Goal: Transaction & Acquisition: Book appointment/travel/reservation

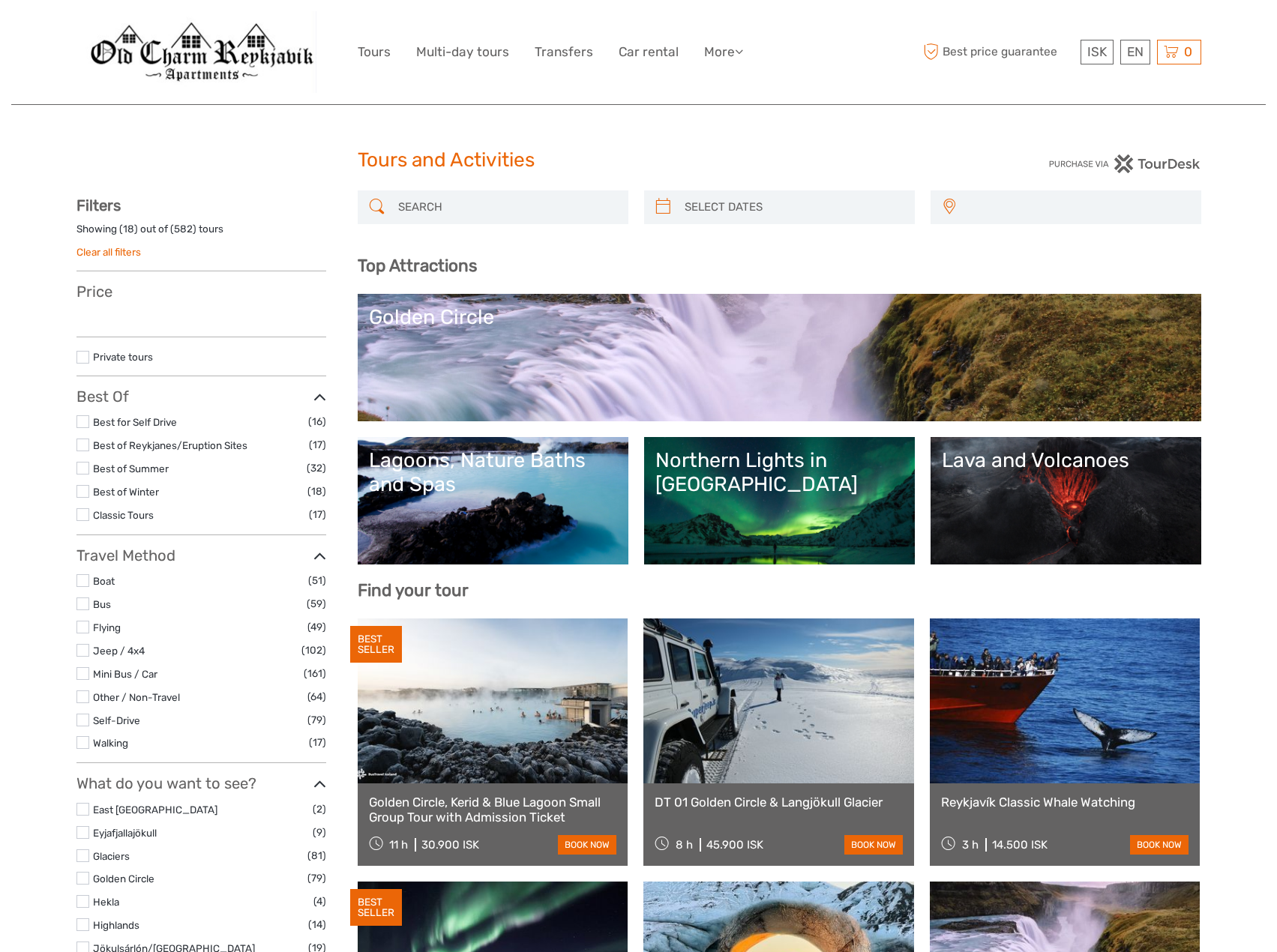
select select
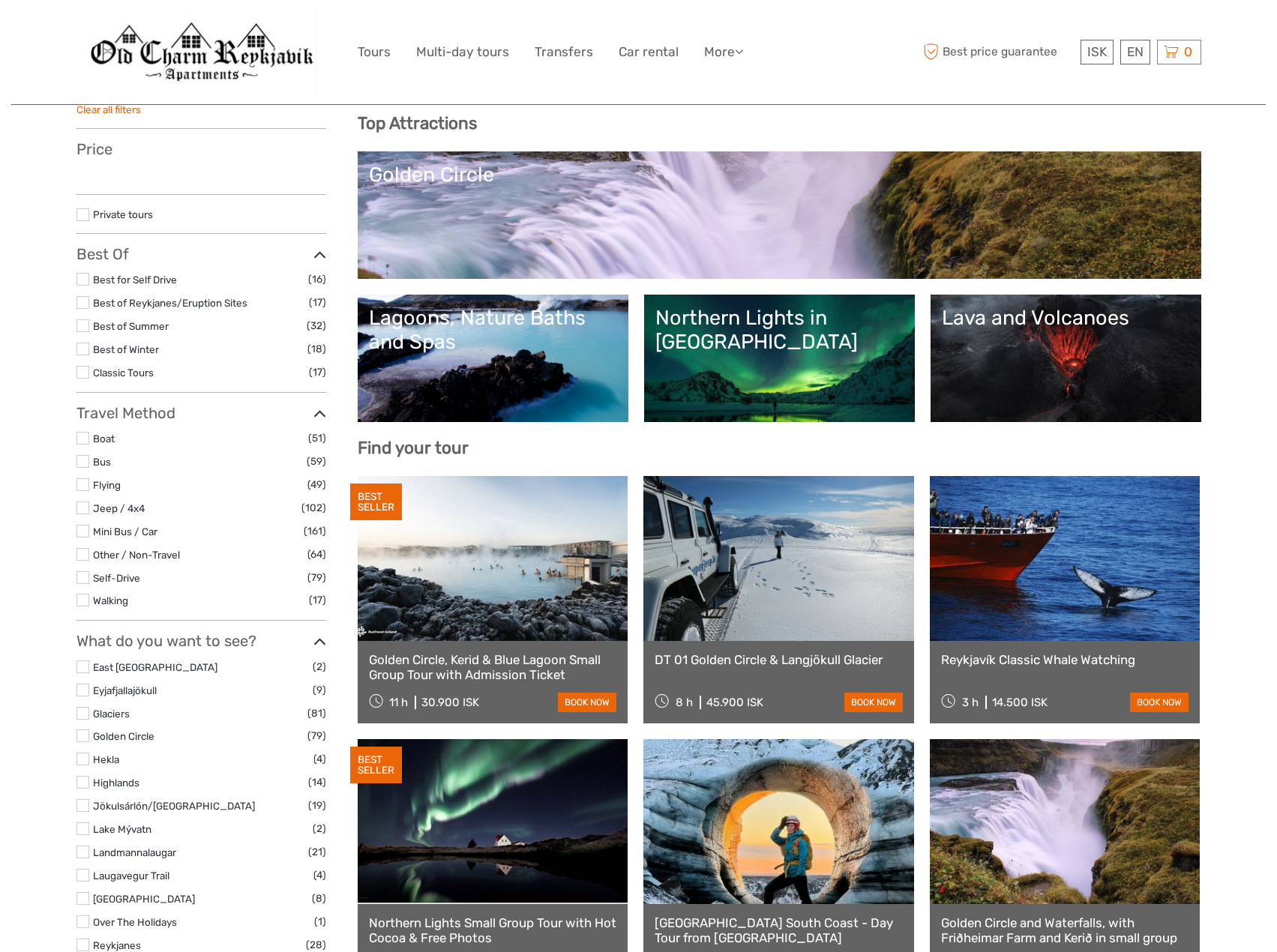
select select
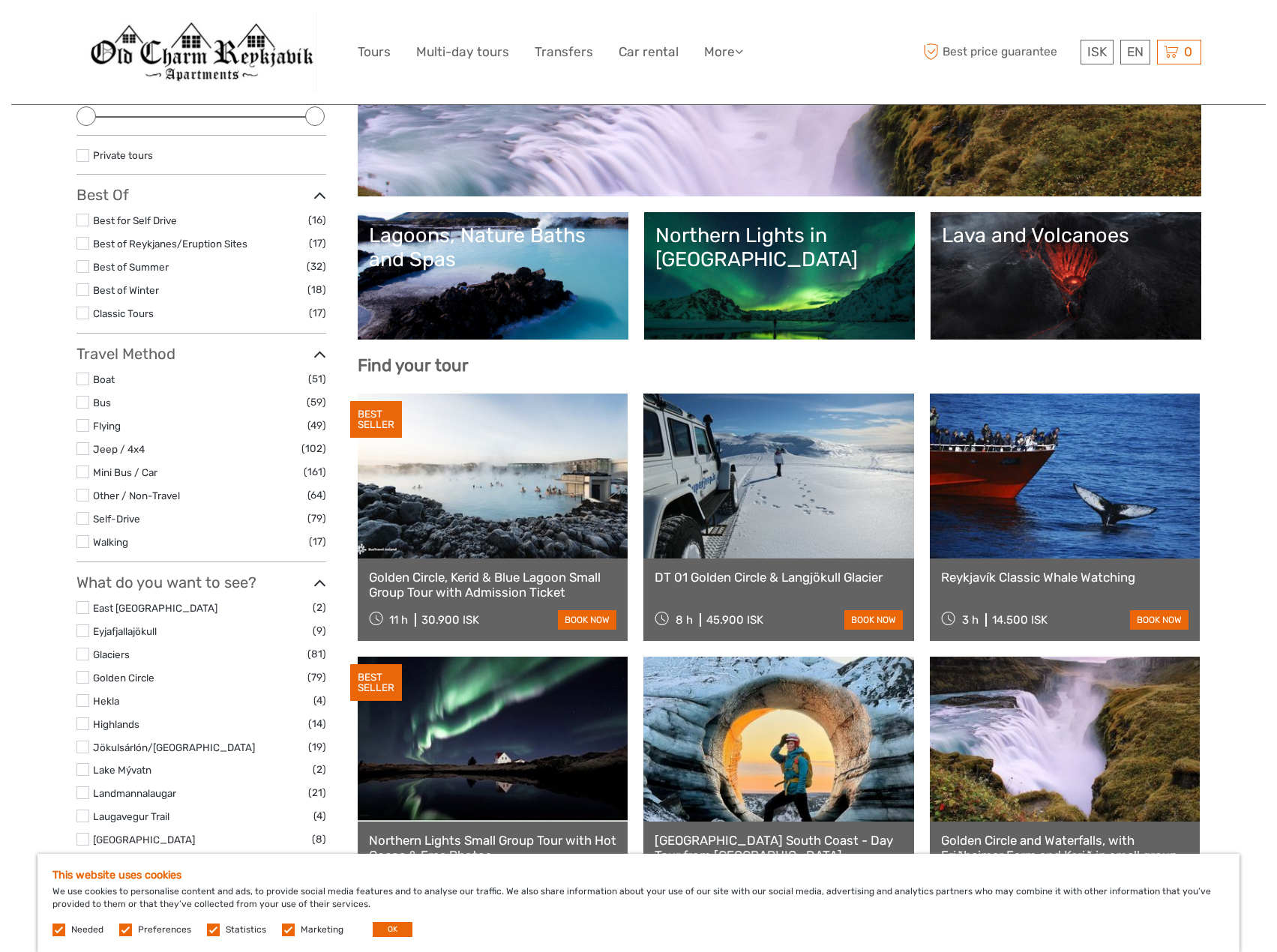
click at [690, 516] on link at bounding box center [778, 476] width 271 height 165
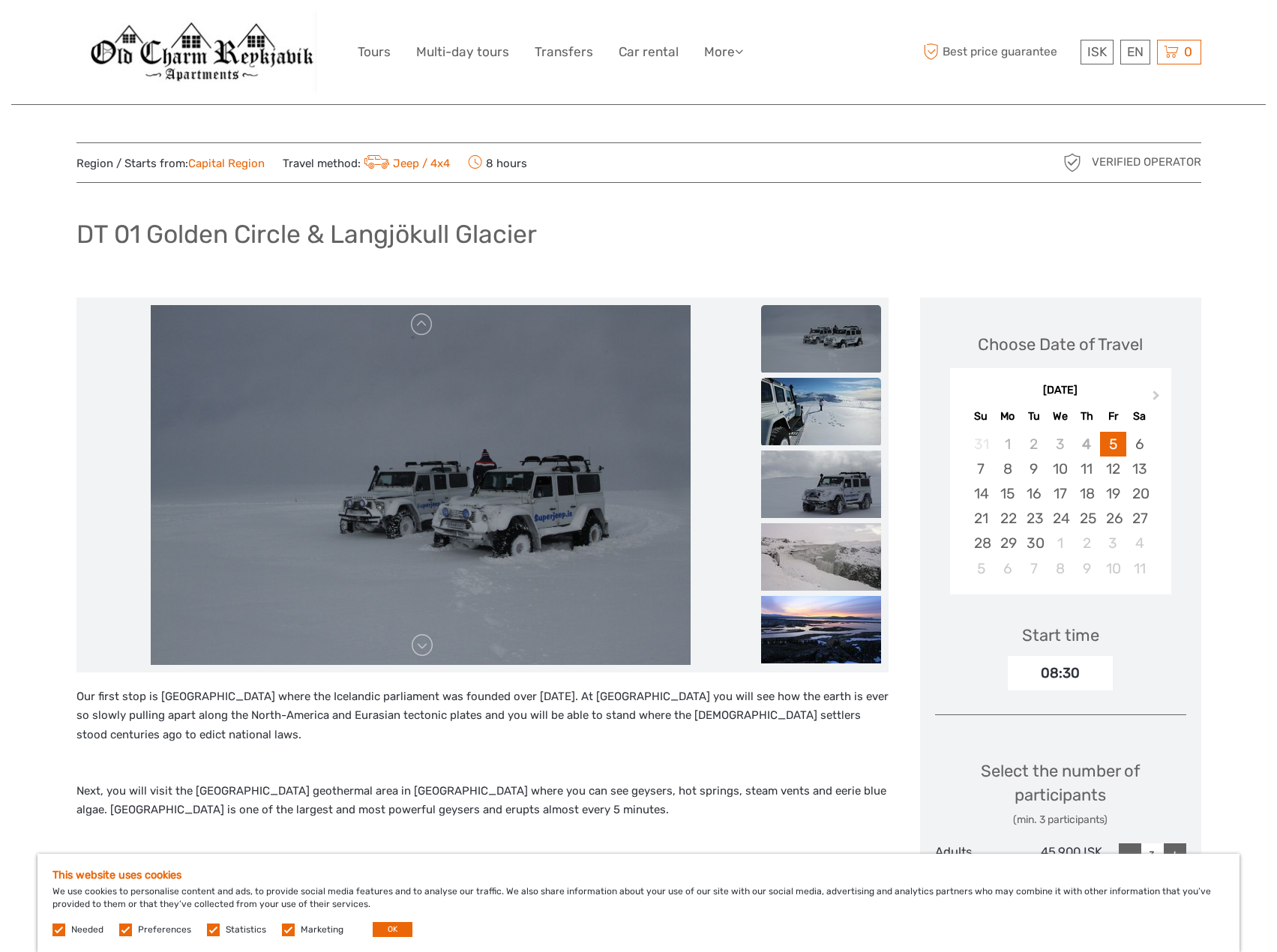
click at [804, 409] on img at bounding box center [821, 411] width 120 height 68
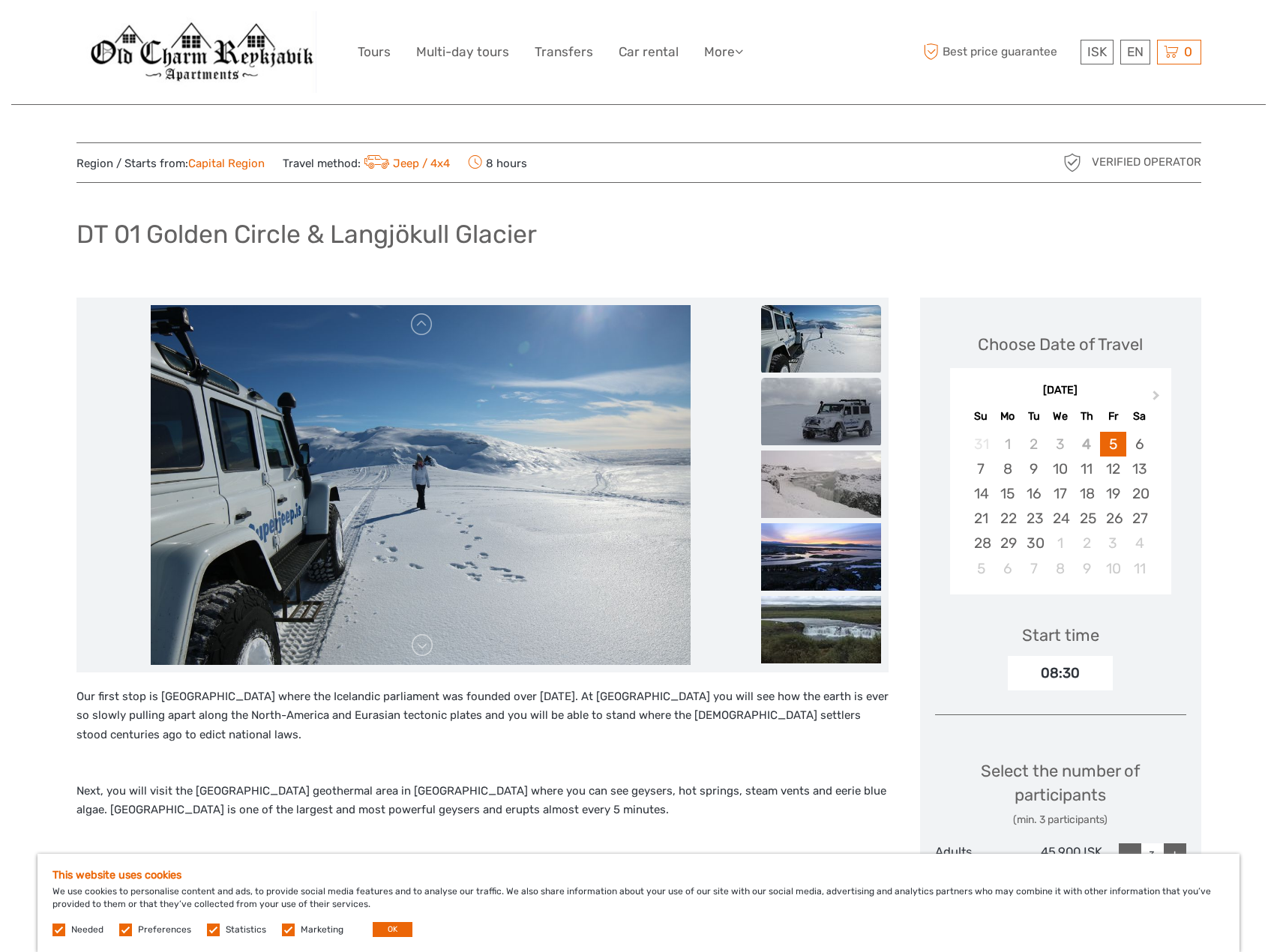
click at [810, 433] on img at bounding box center [821, 411] width 120 height 68
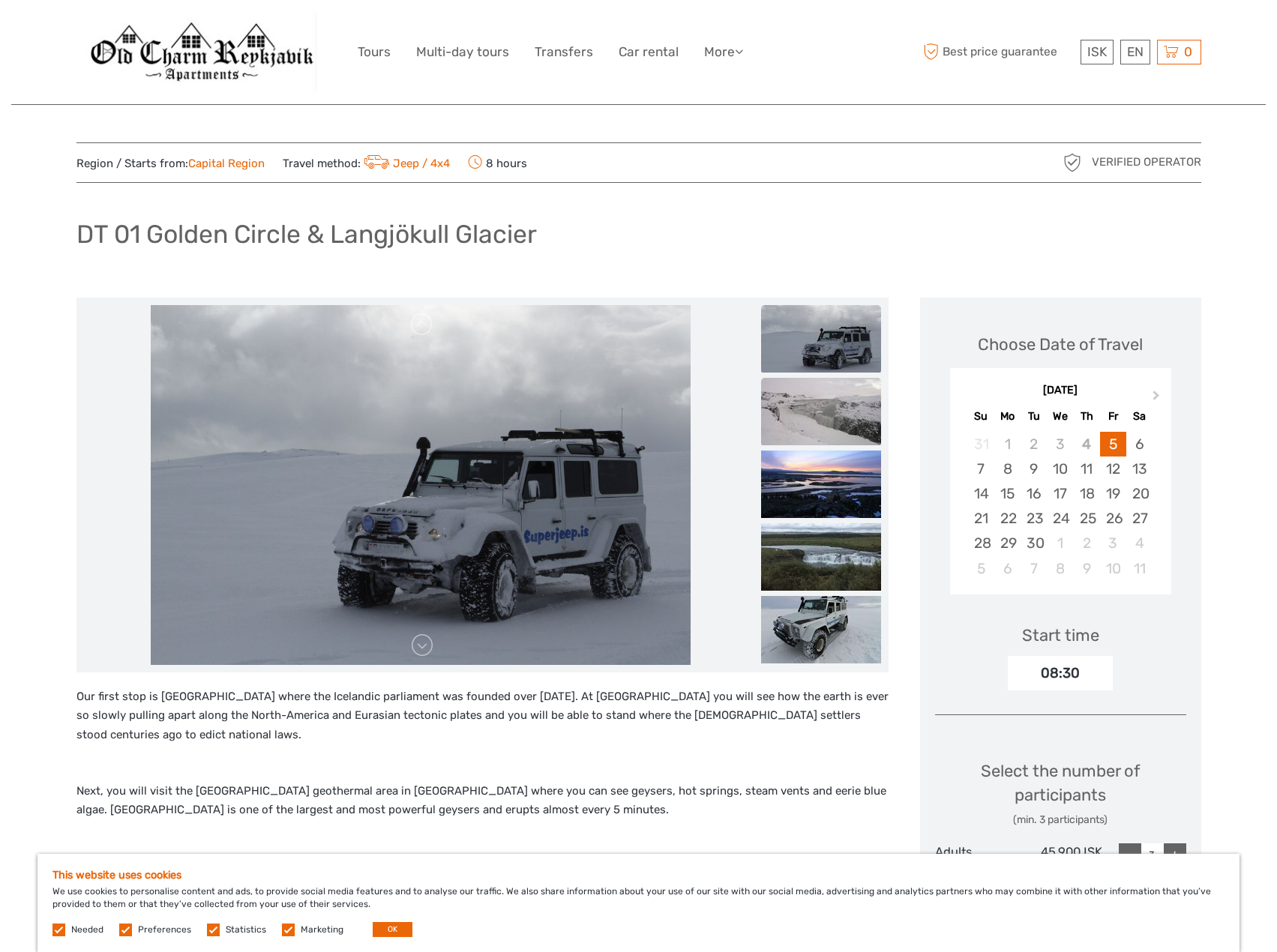
click at [810, 434] on img at bounding box center [821, 411] width 120 height 68
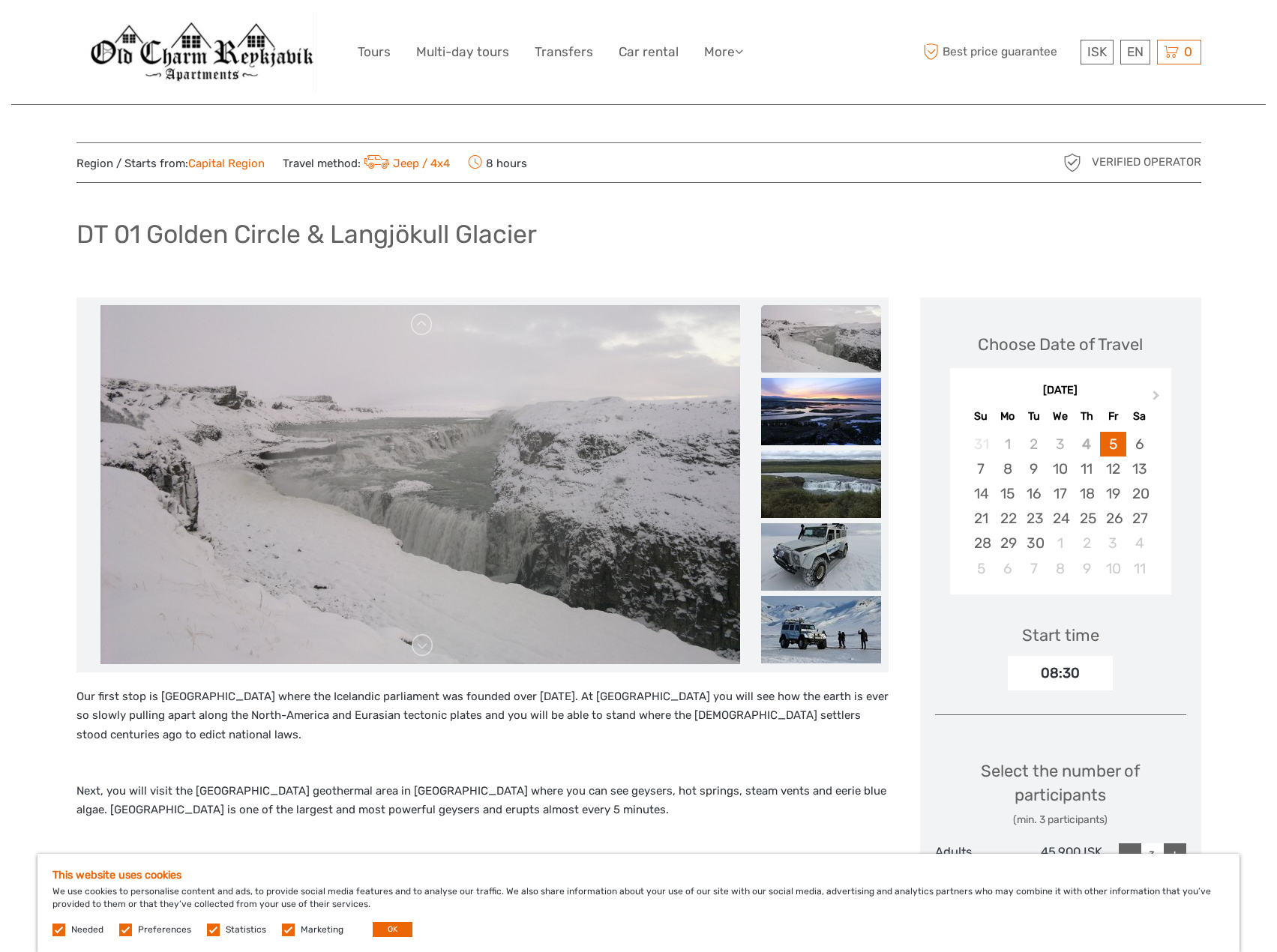
click at [810, 434] on img at bounding box center [821, 411] width 120 height 68
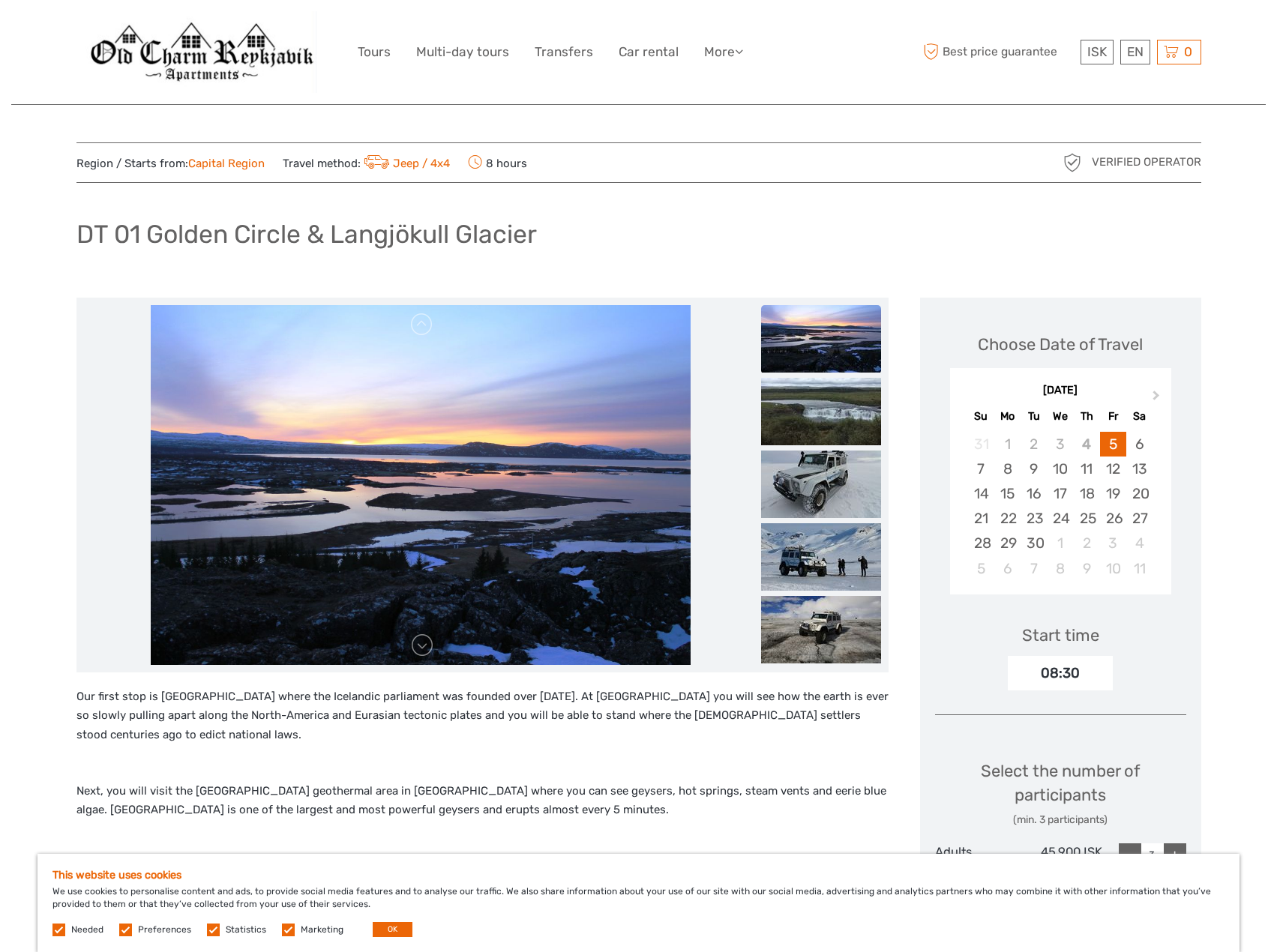
click at [810, 434] on img at bounding box center [821, 411] width 120 height 68
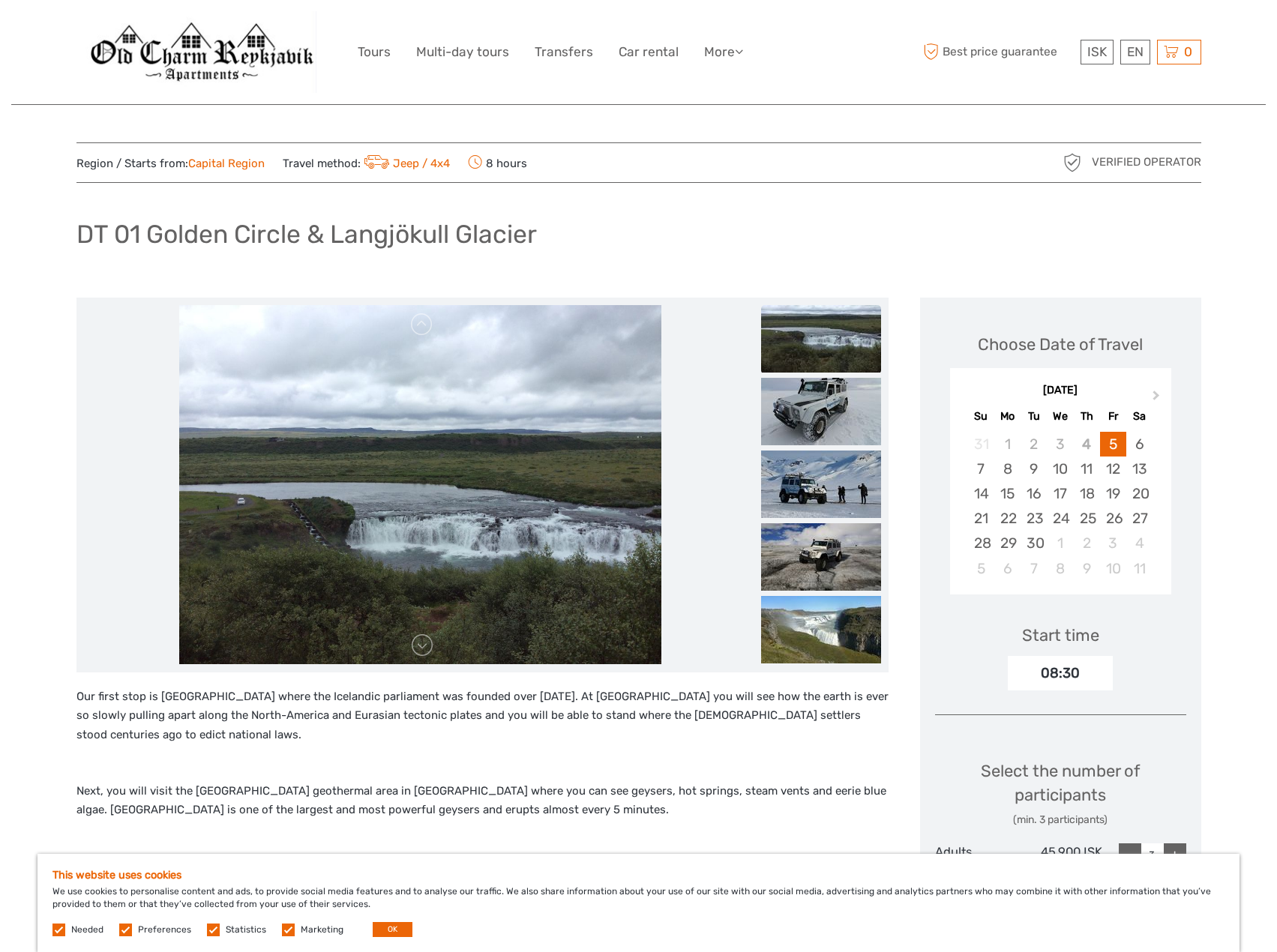
click at [810, 434] on img at bounding box center [821, 411] width 120 height 68
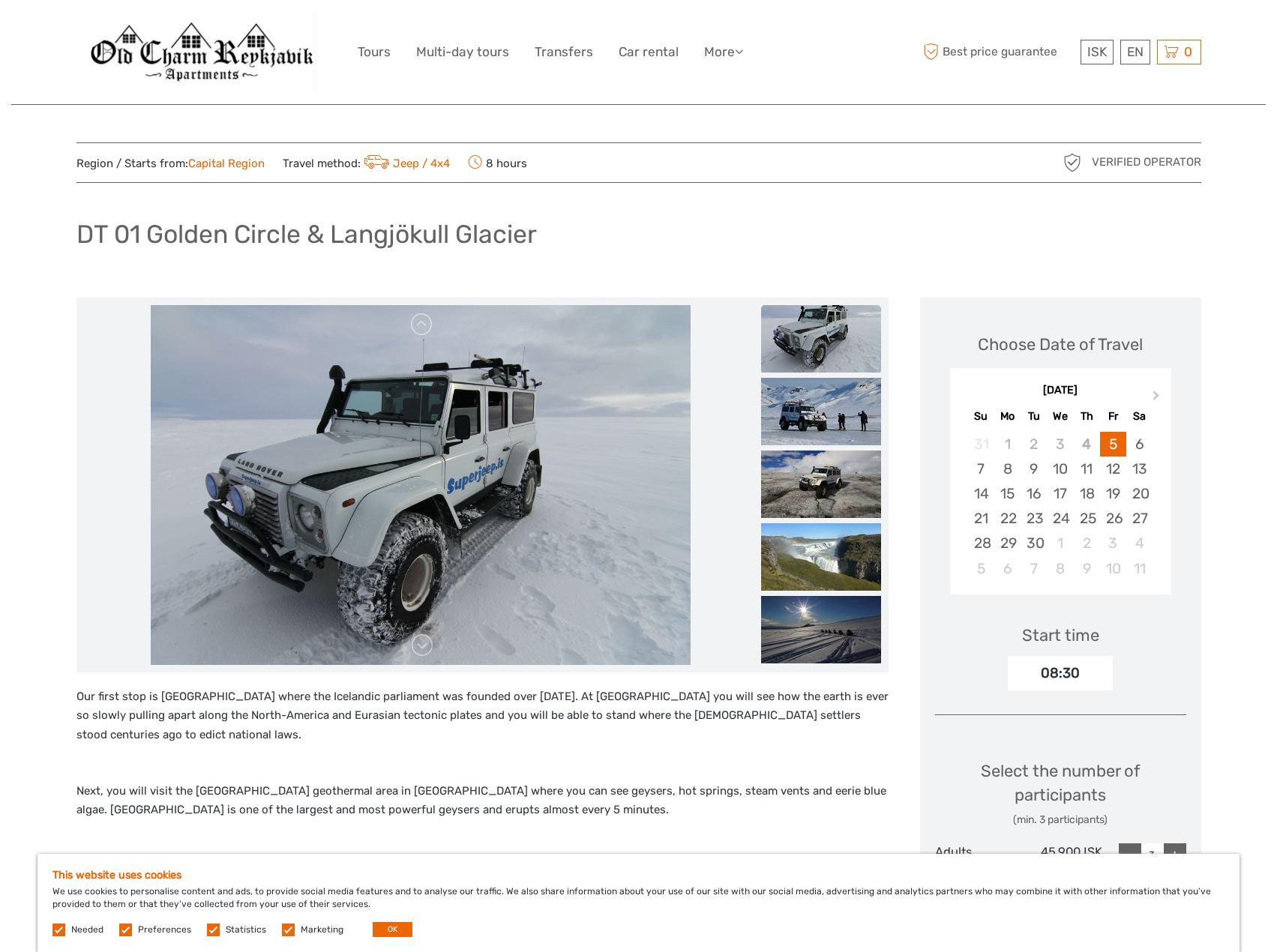
click at [810, 434] on img at bounding box center [821, 411] width 120 height 68
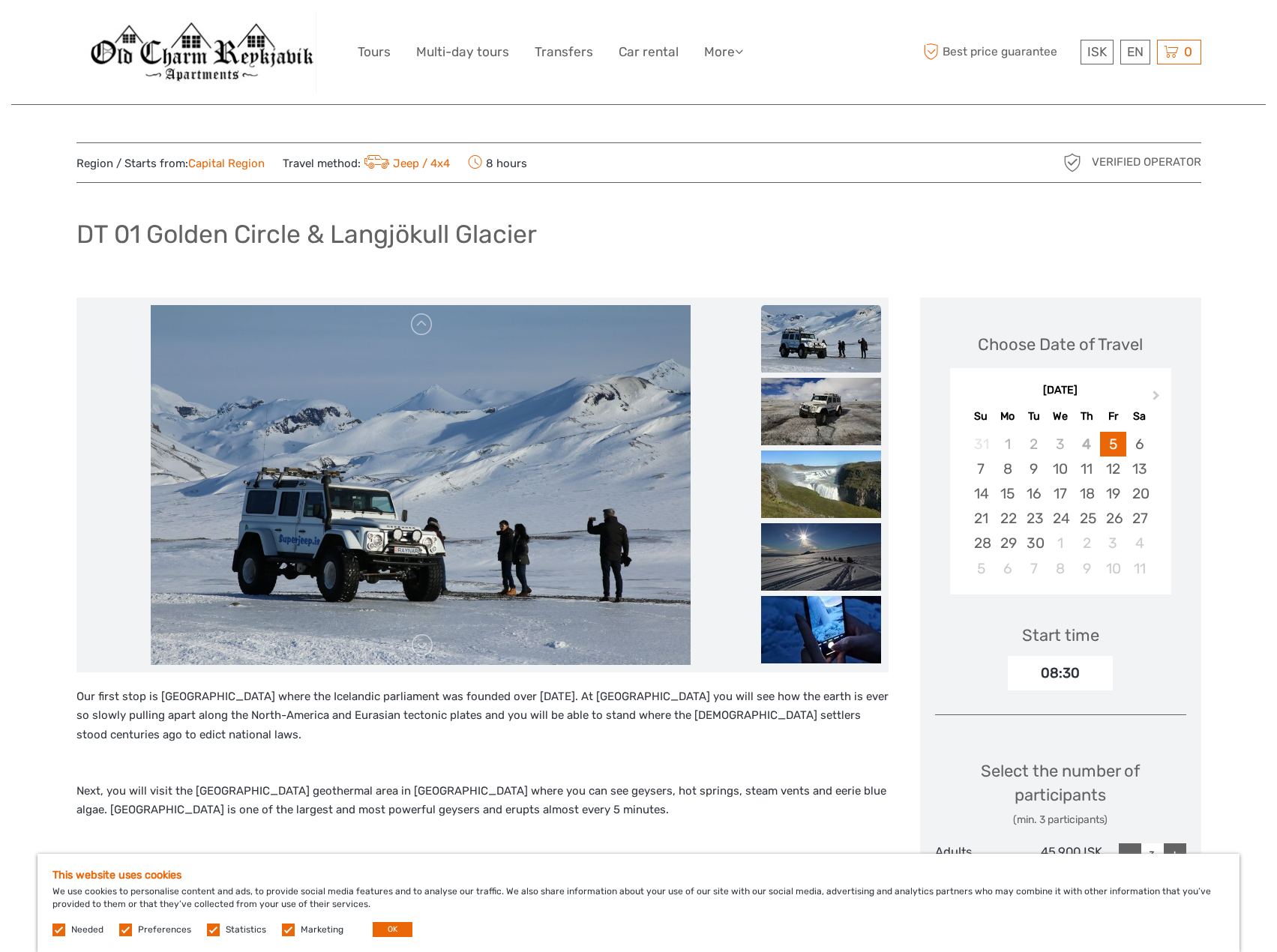
click at [810, 434] on img at bounding box center [821, 411] width 120 height 68
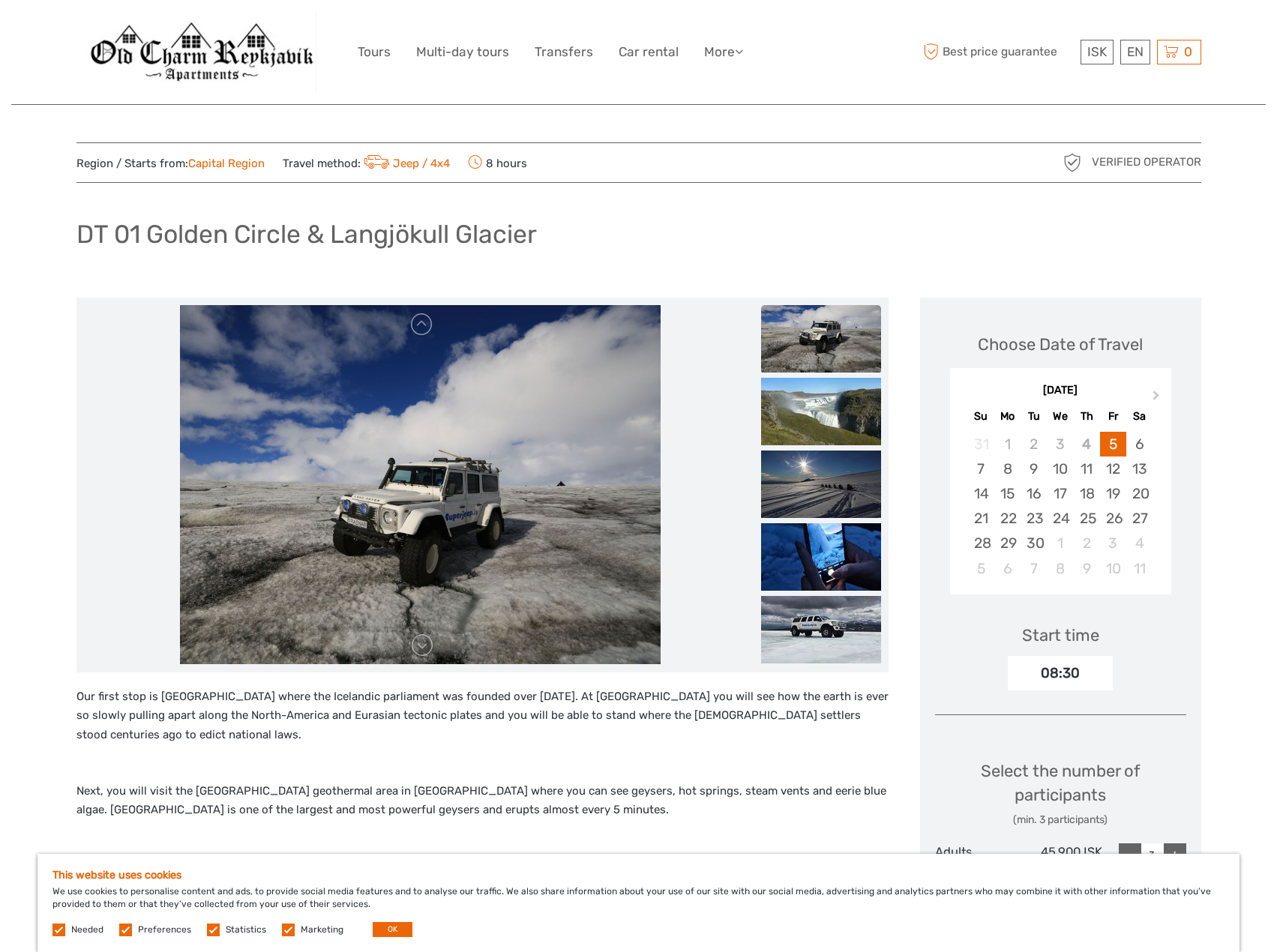
click at [810, 434] on img at bounding box center [821, 411] width 120 height 68
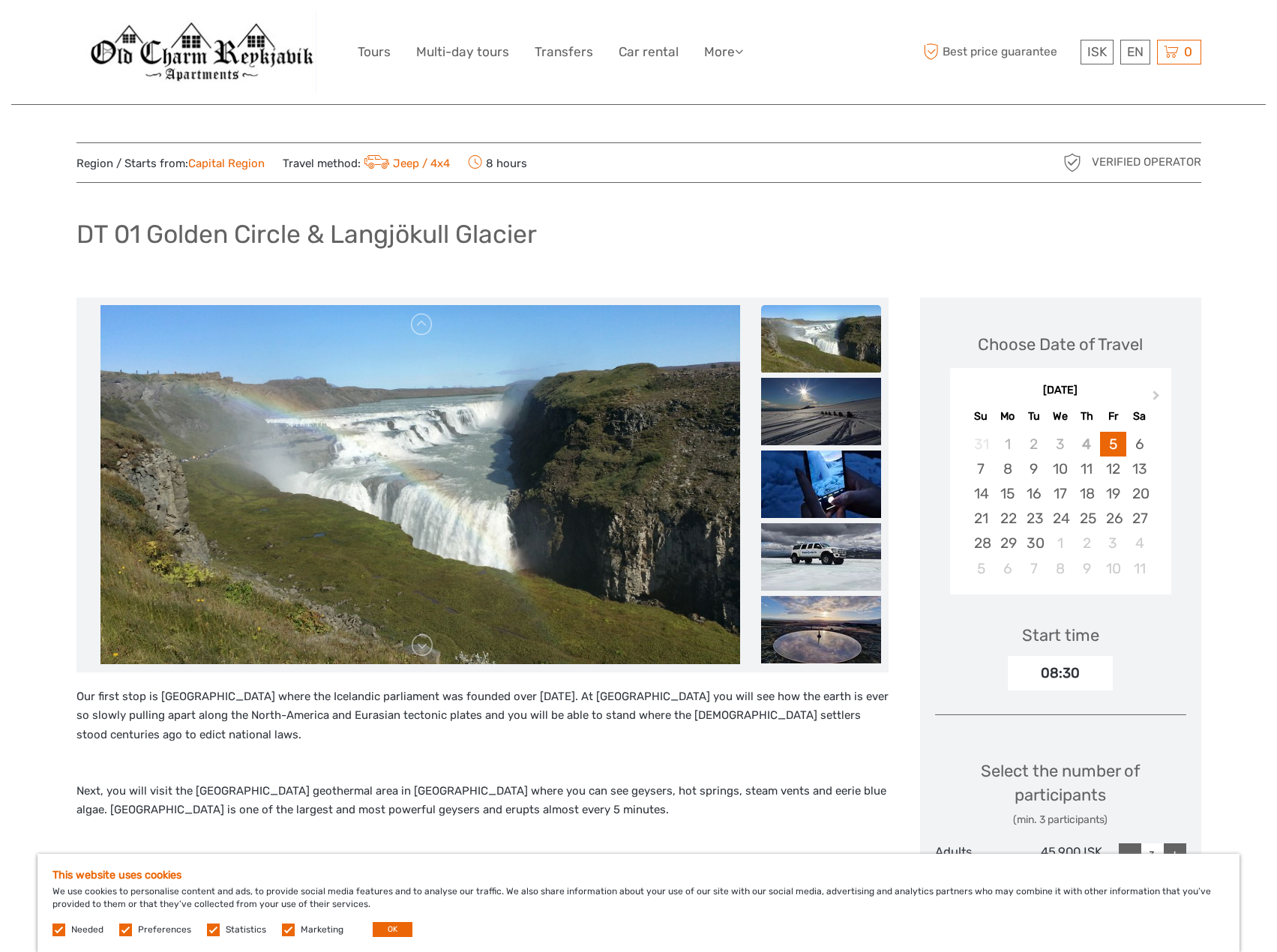
click at [810, 434] on img at bounding box center [821, 411] width 120 height 68
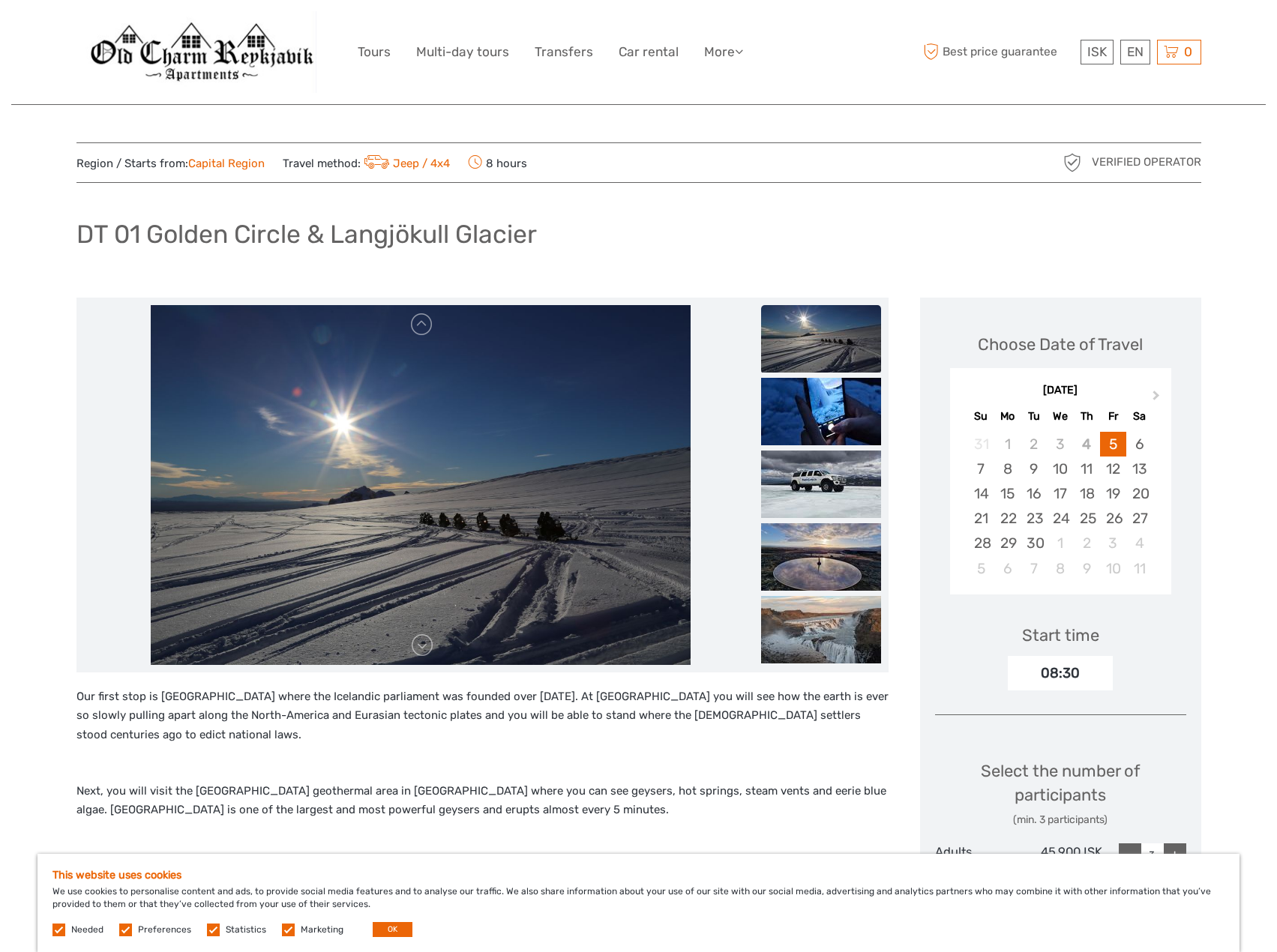
click at [810, 434] on img at bounding box center [821, 411] width 120 height 68
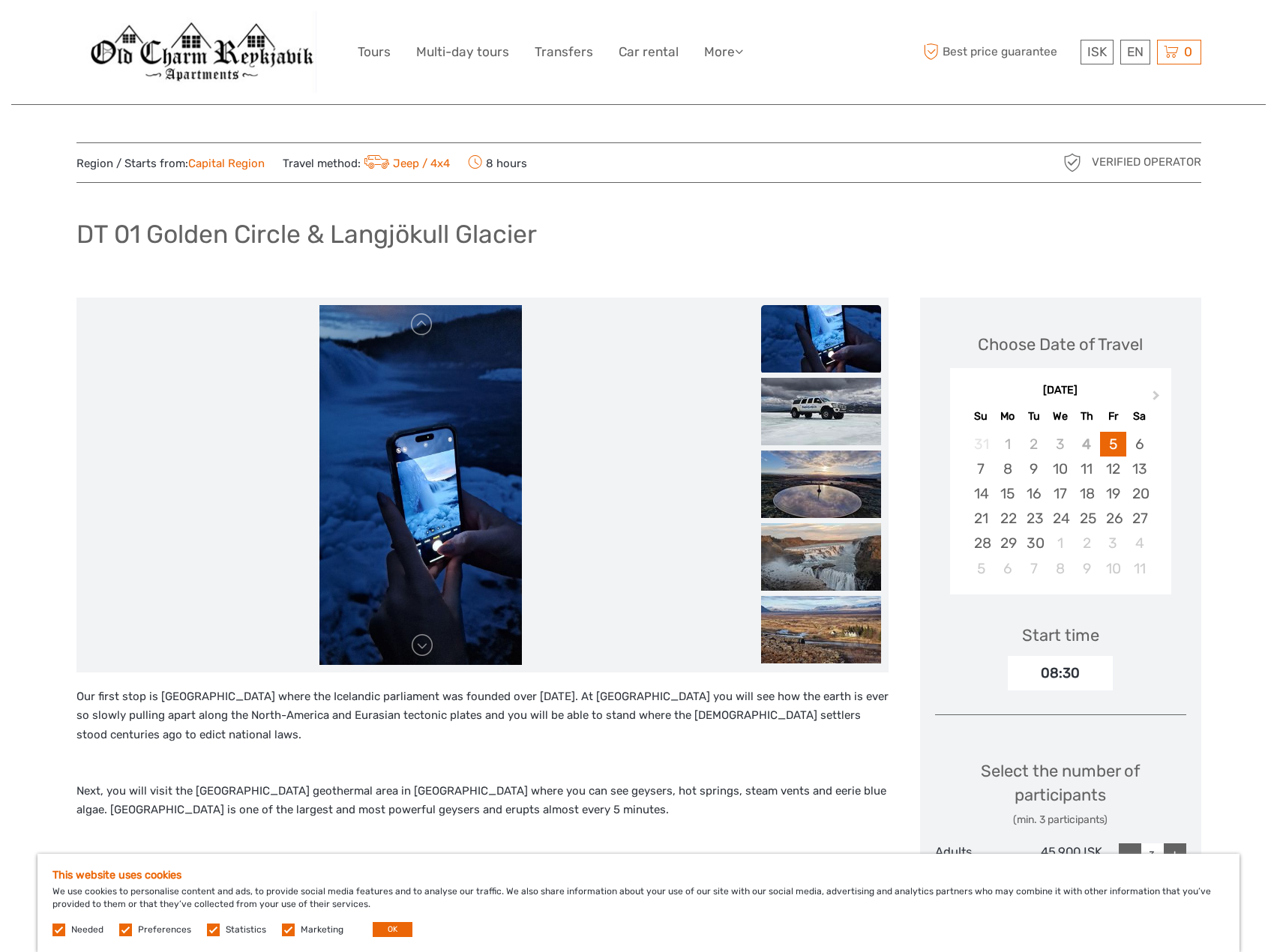
click at [810, 434] on img at bounding box center [821, 411] width 120 height 68
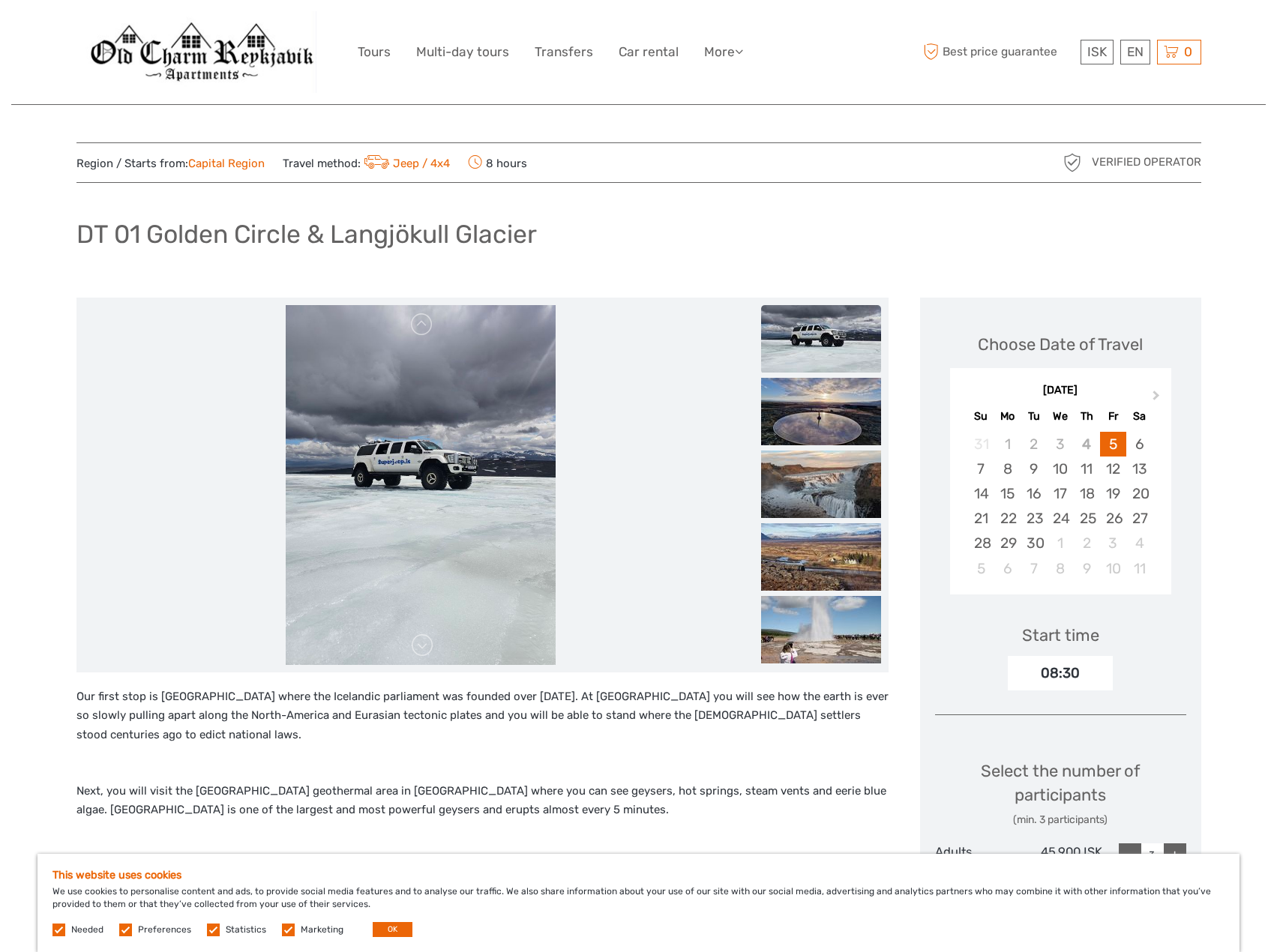
click at [810, 434] on img at bounding box center [821, 411] width 120 height 68
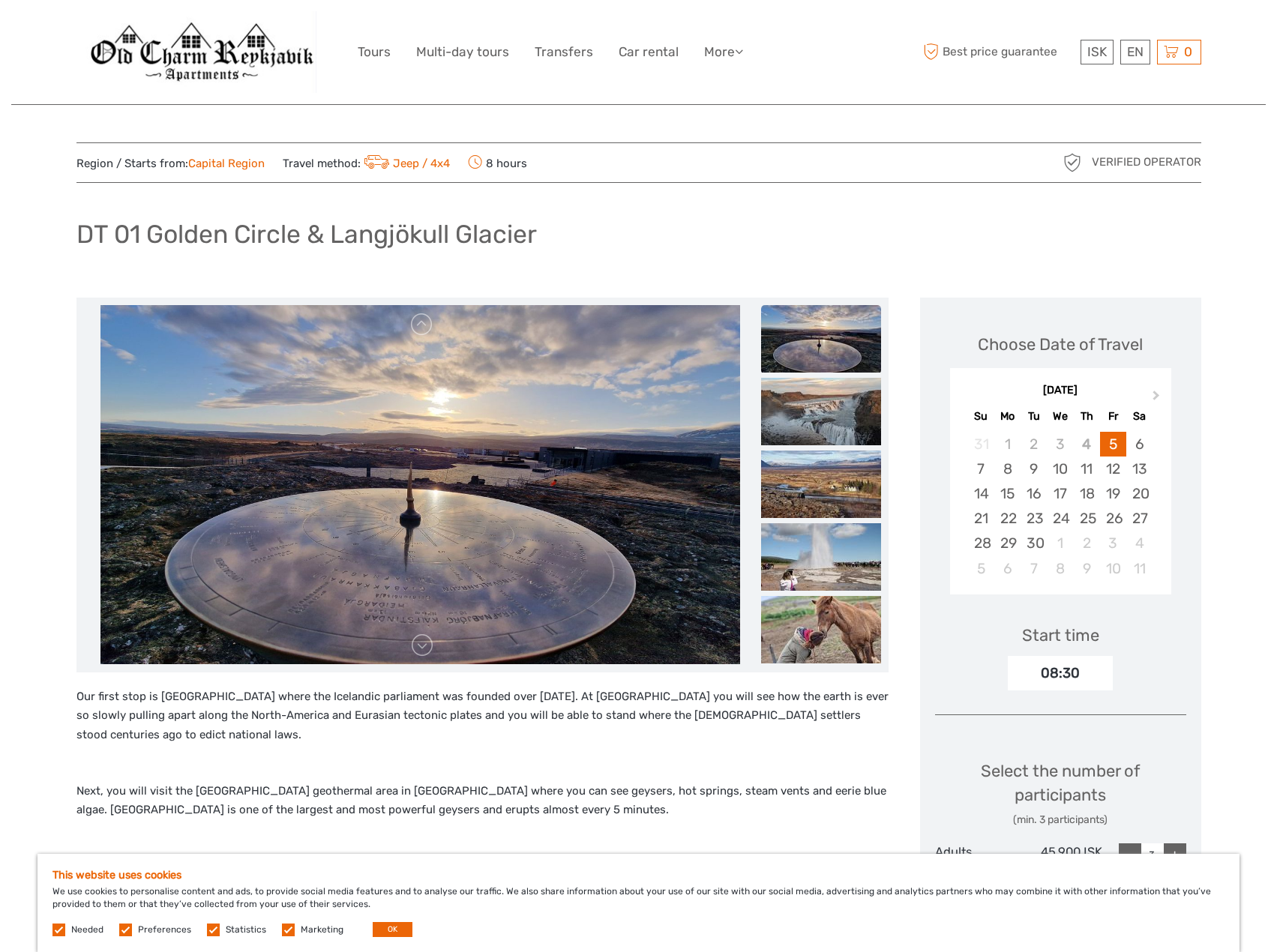
click at [810, 434] on img at bounding box center [821, 411] width 120 height 68
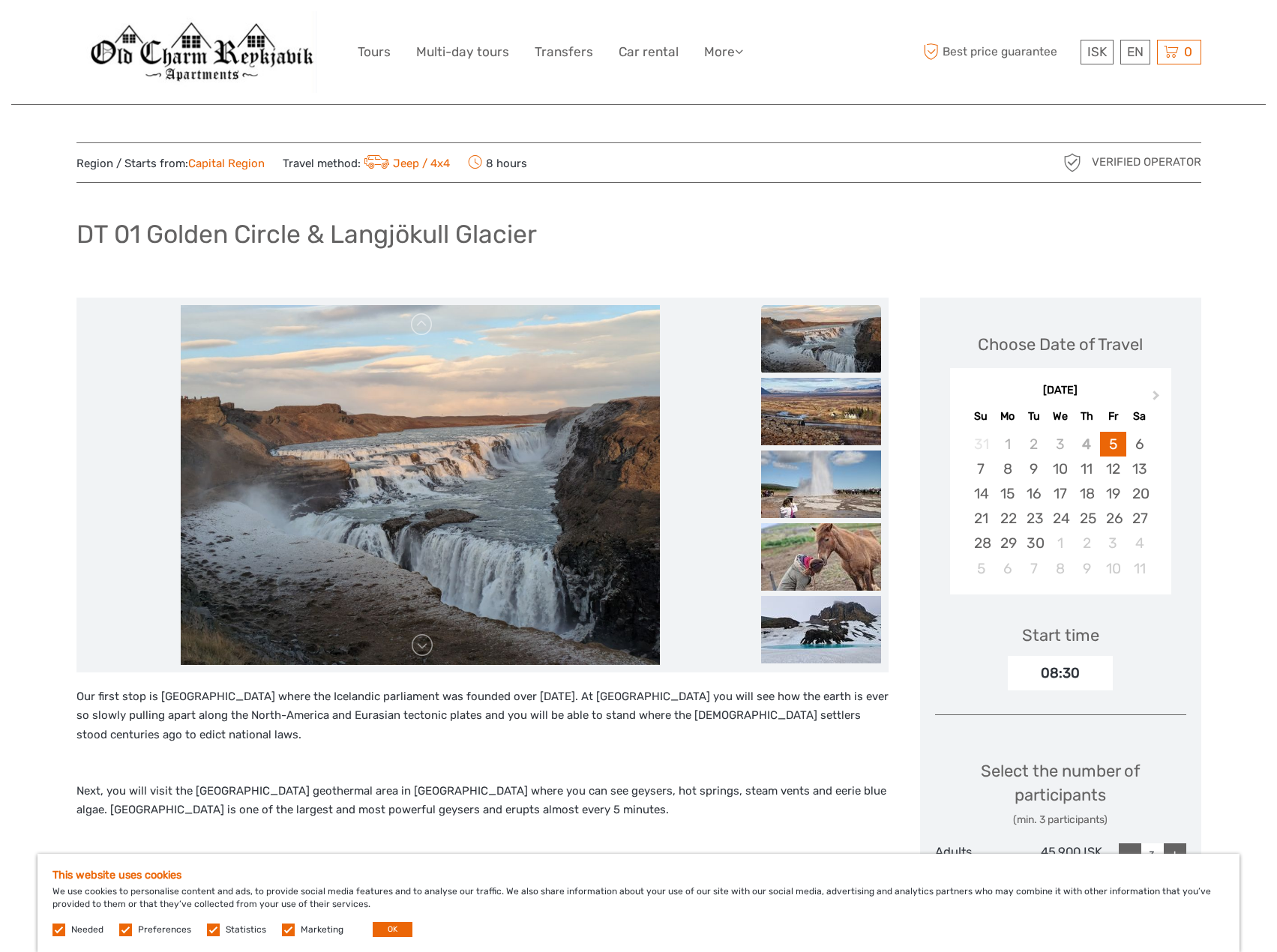
click at [810, 434] on img at bounding box center [821, 411] width 120 height 68
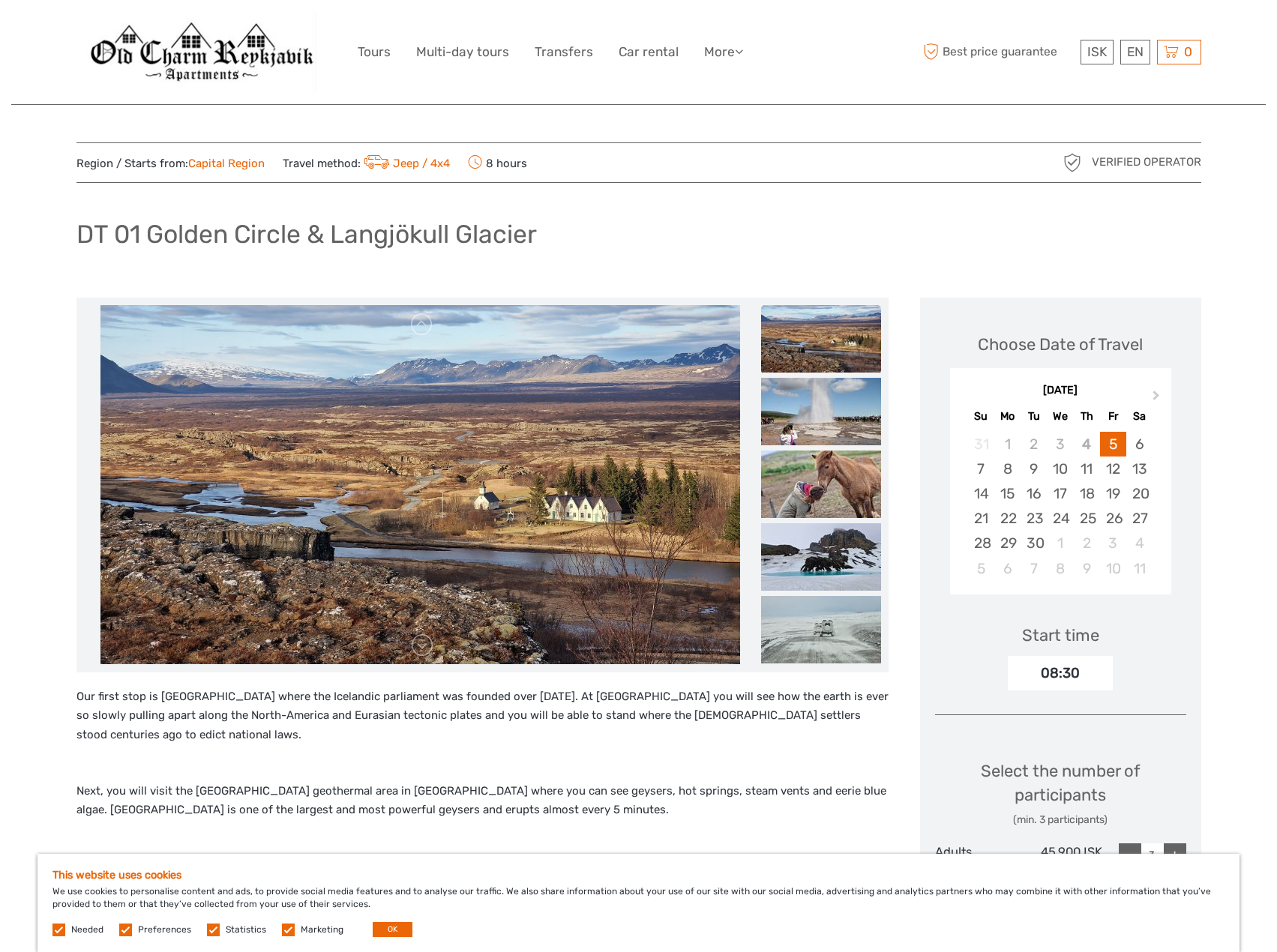
click at [810, 434] on img at bounding box center [821, 411] width 120 height 68
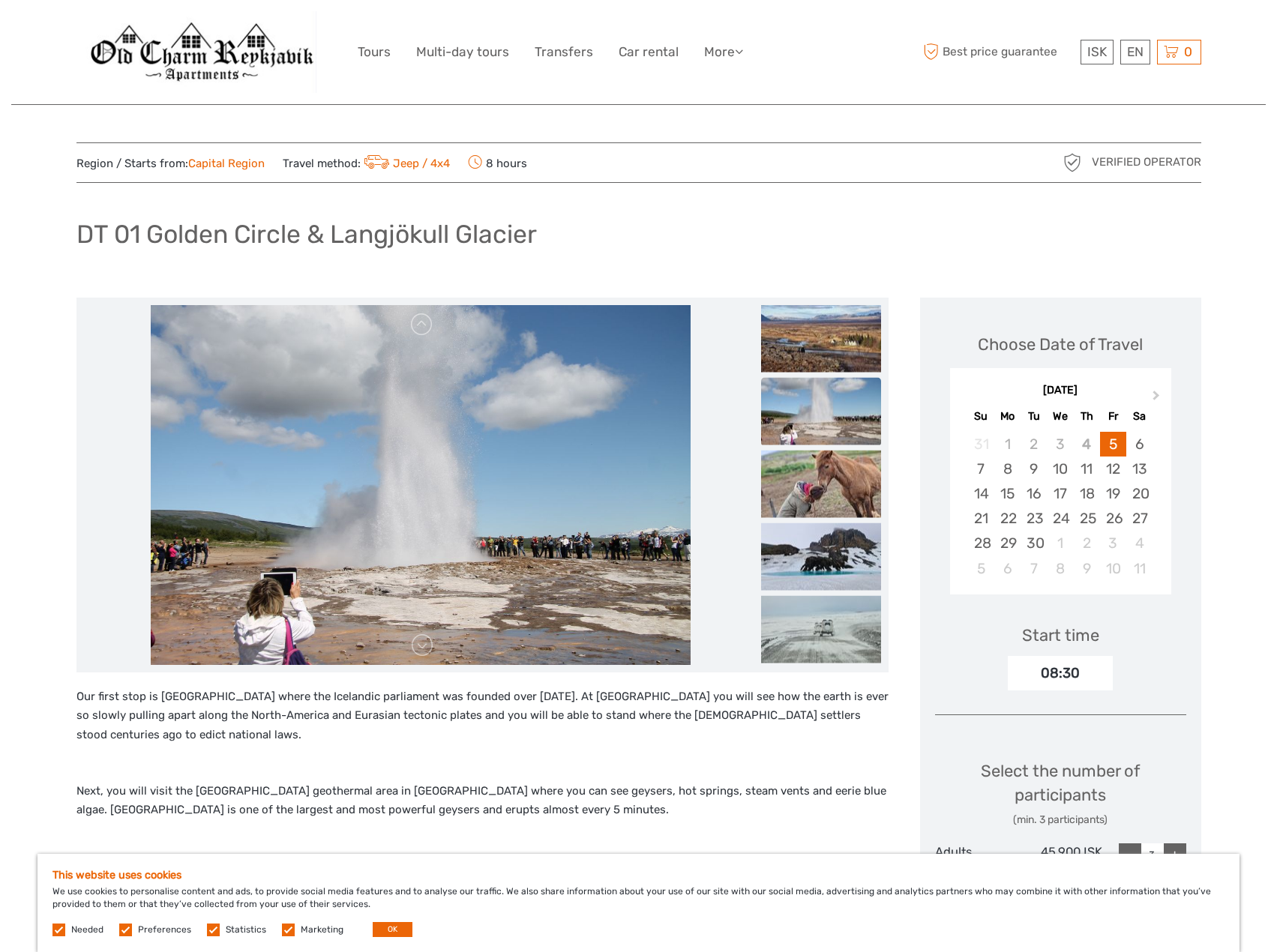
click at [810, 434] on img at bounding box center [821, 411] width 120 height 68
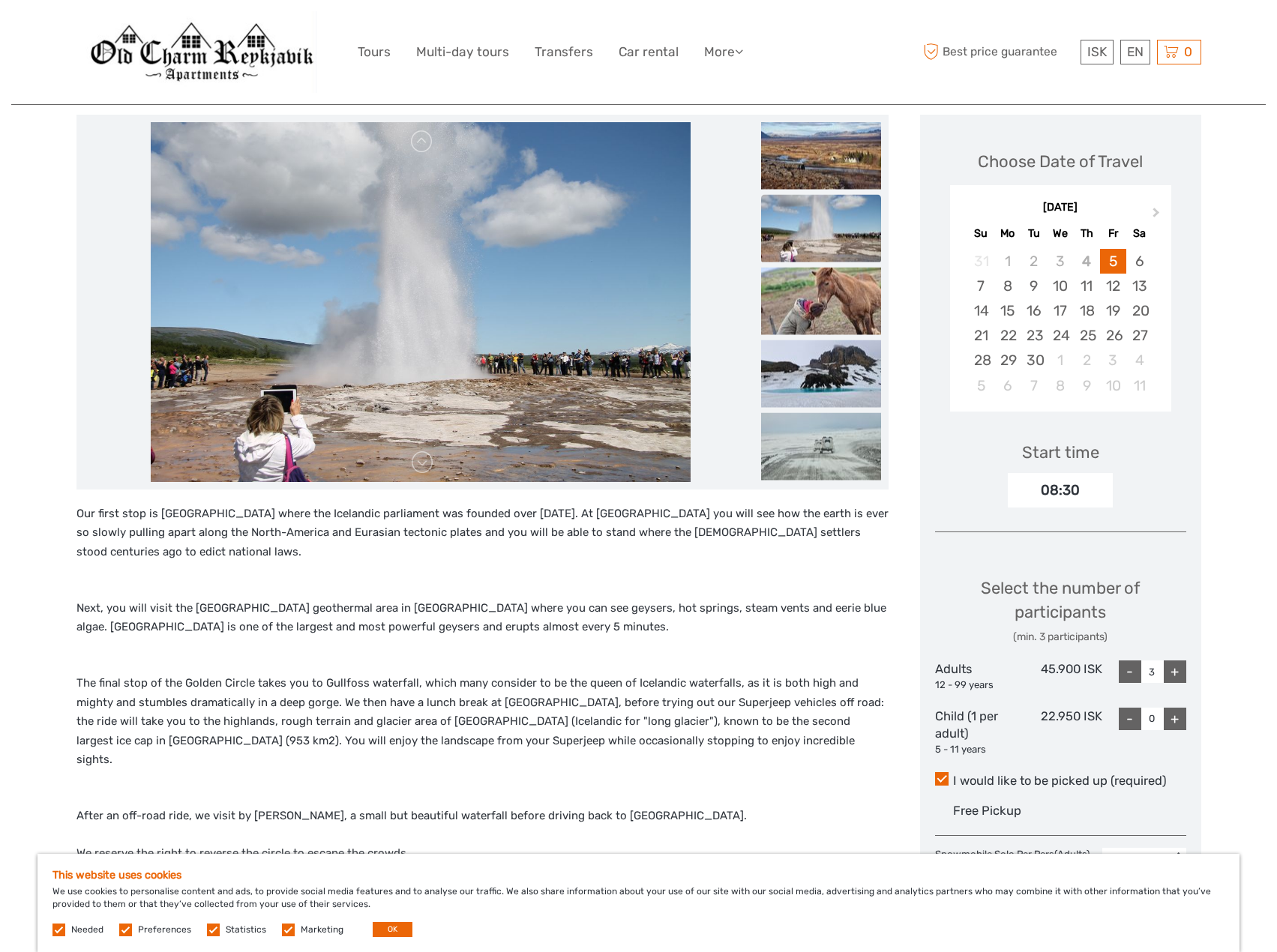
scroll to position [225, 0]
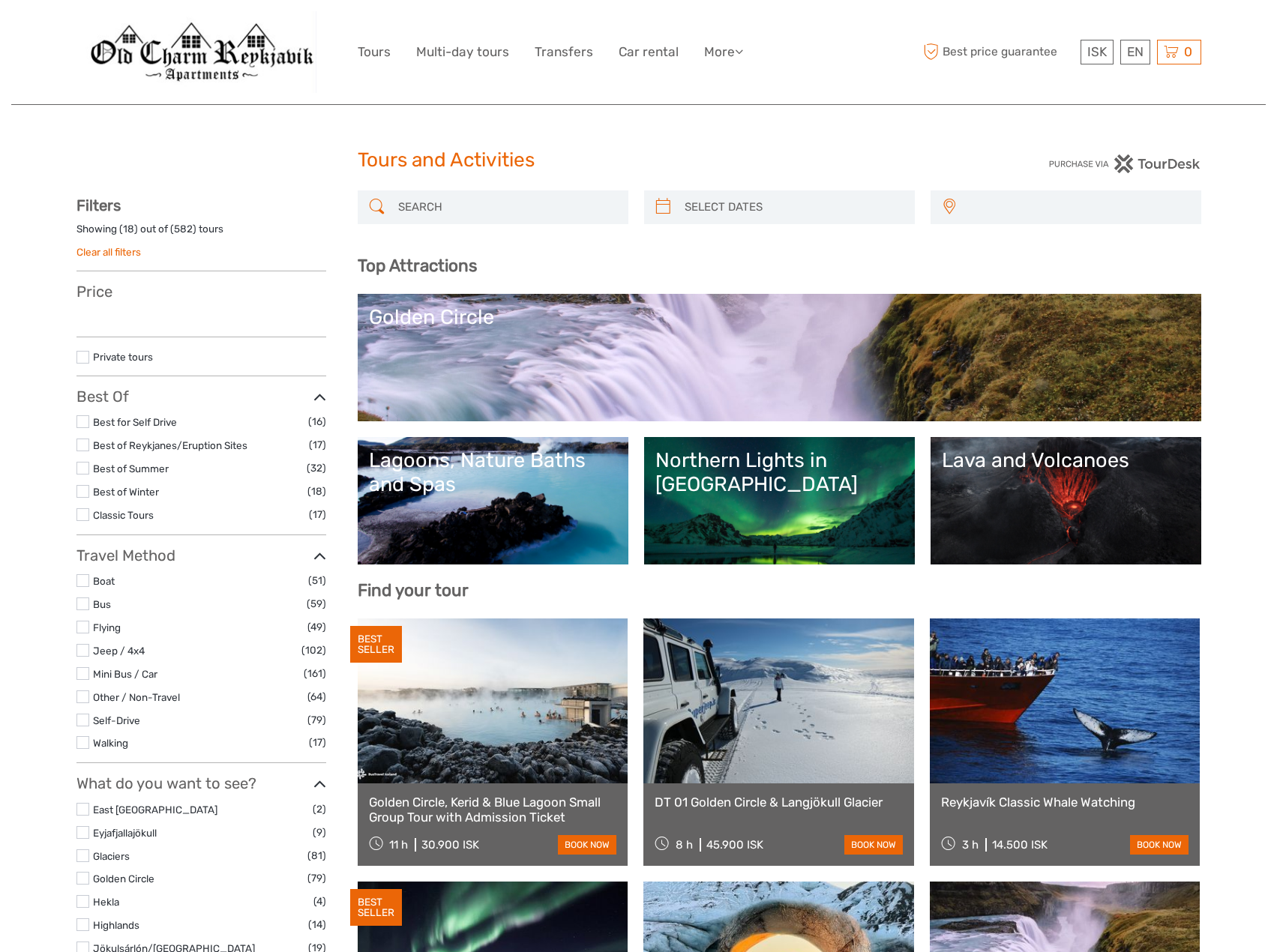
select select
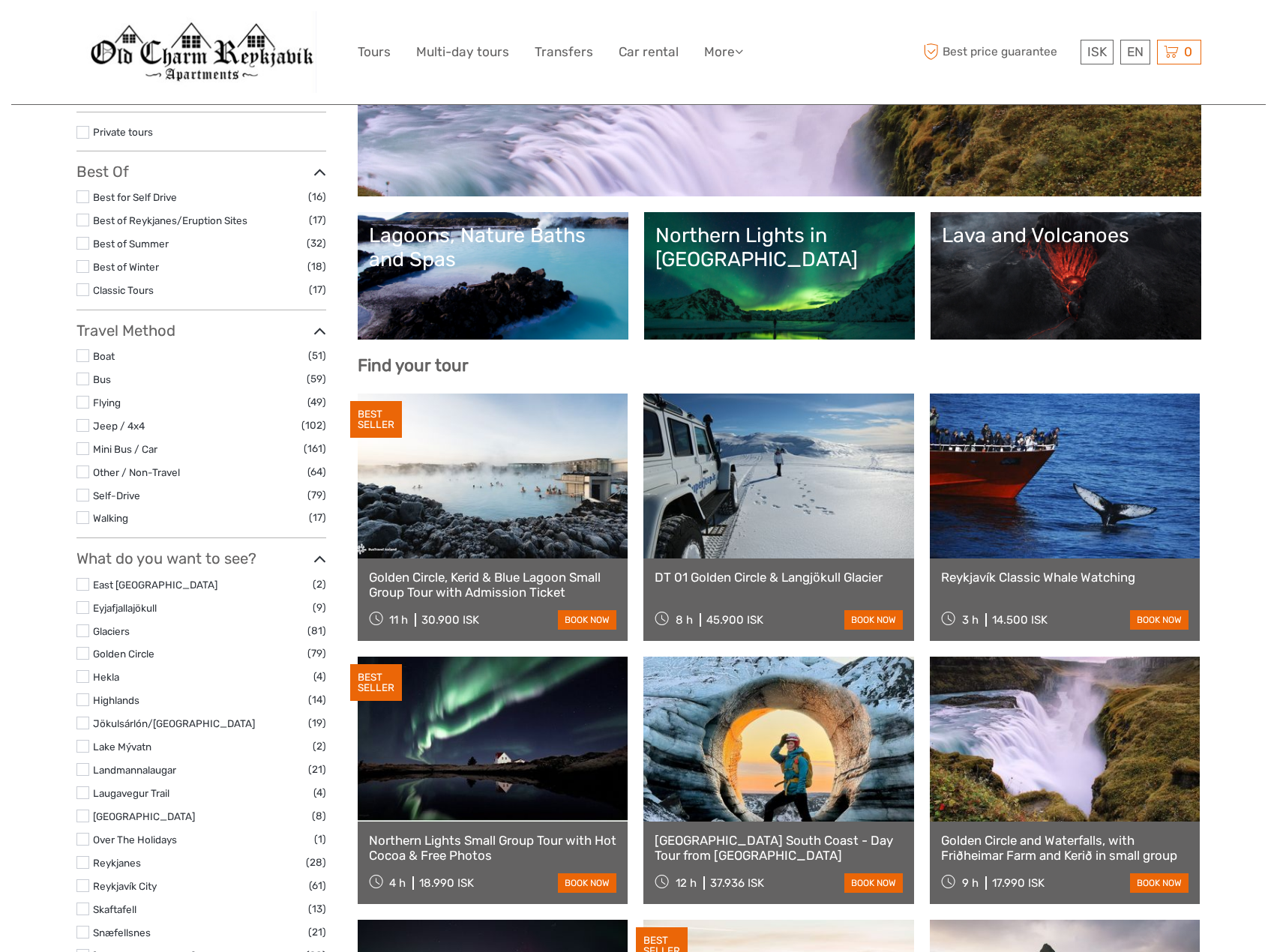
select select
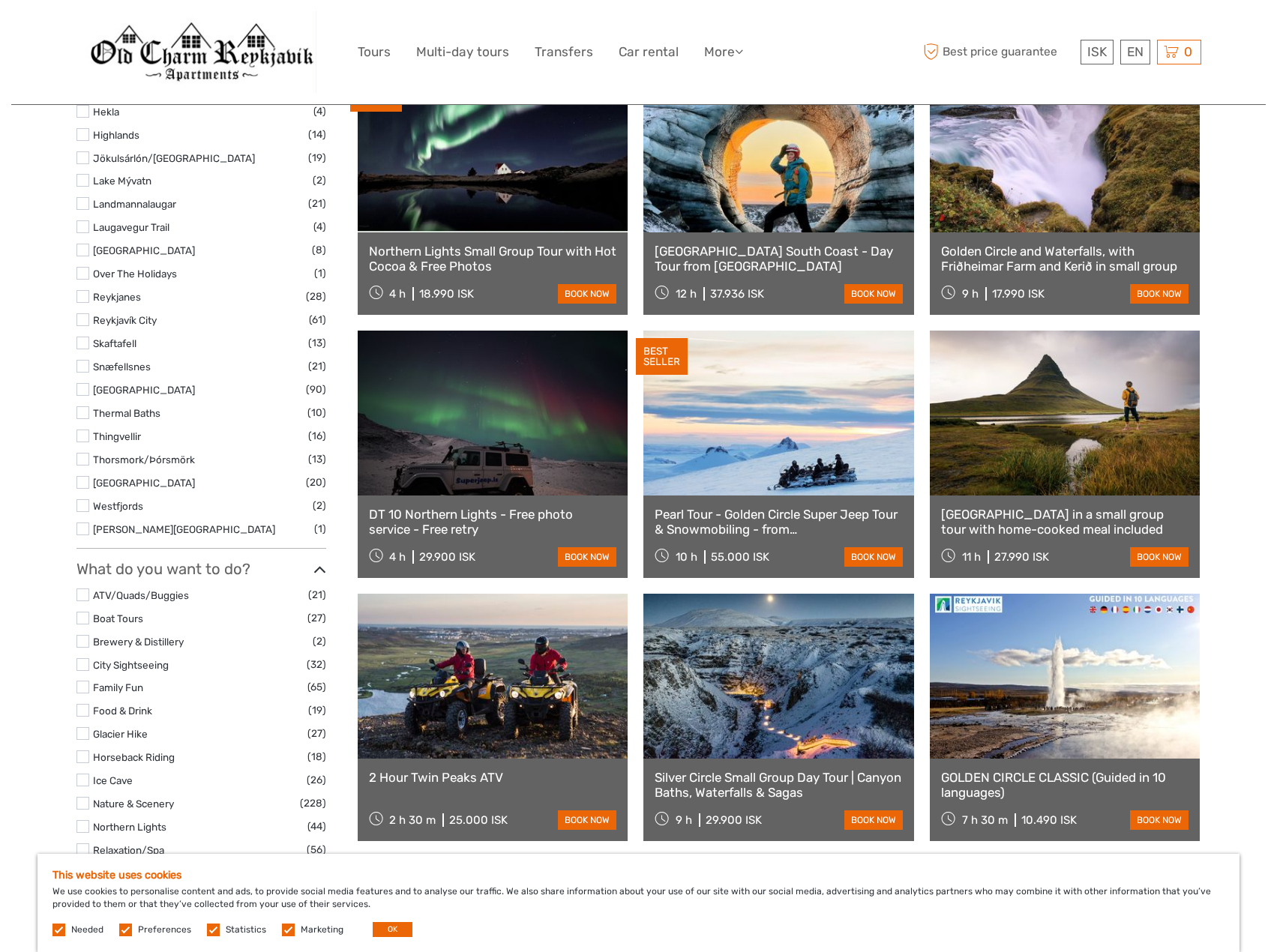
scroll to position [900, 0]
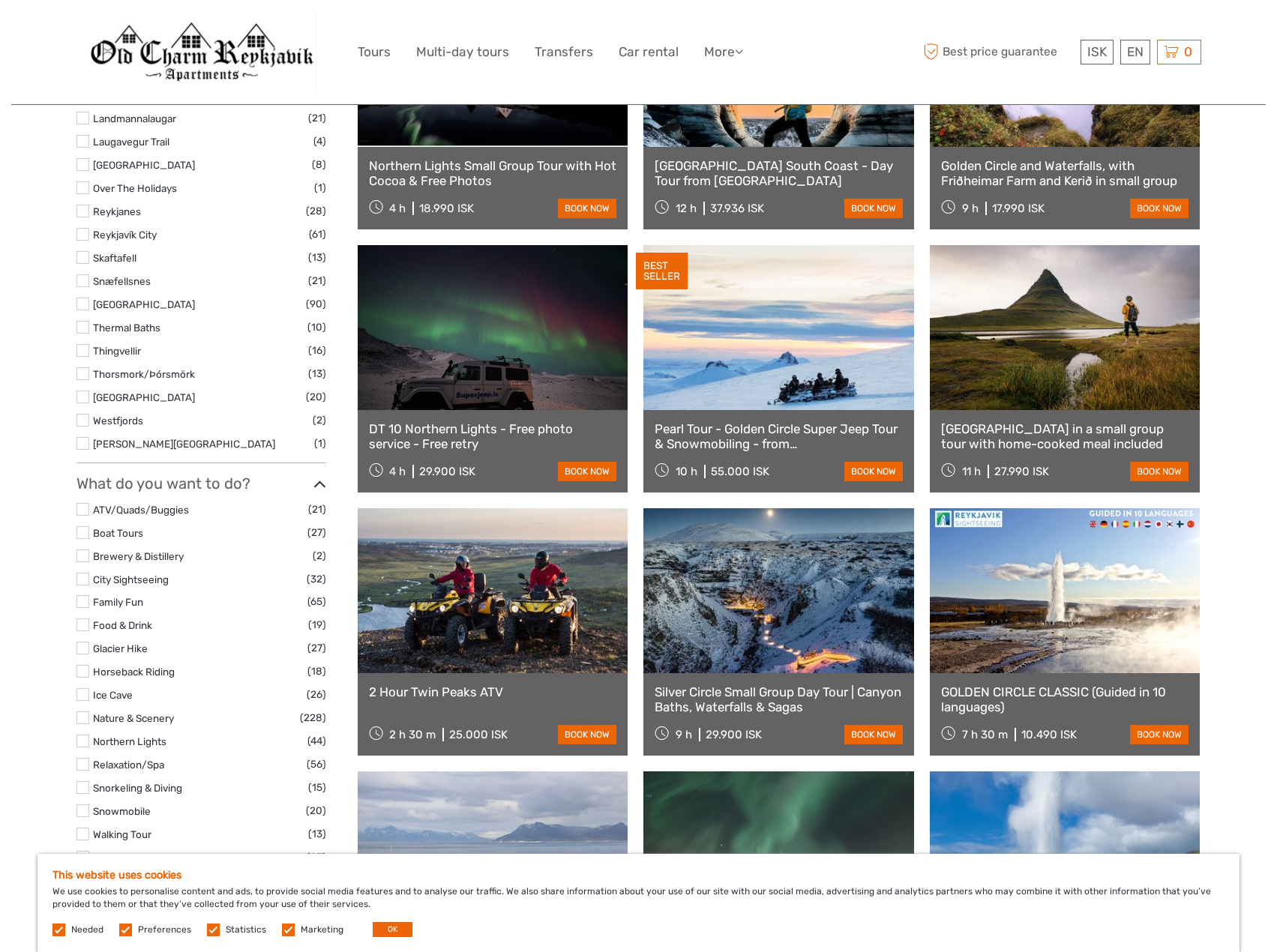
click at [779, 431] on link "Pearl Tour - Golden Circle Super Jeep Tour & Snowmobiling - from Reykjavik" at bounding box center [779, 437] width 248 height 30
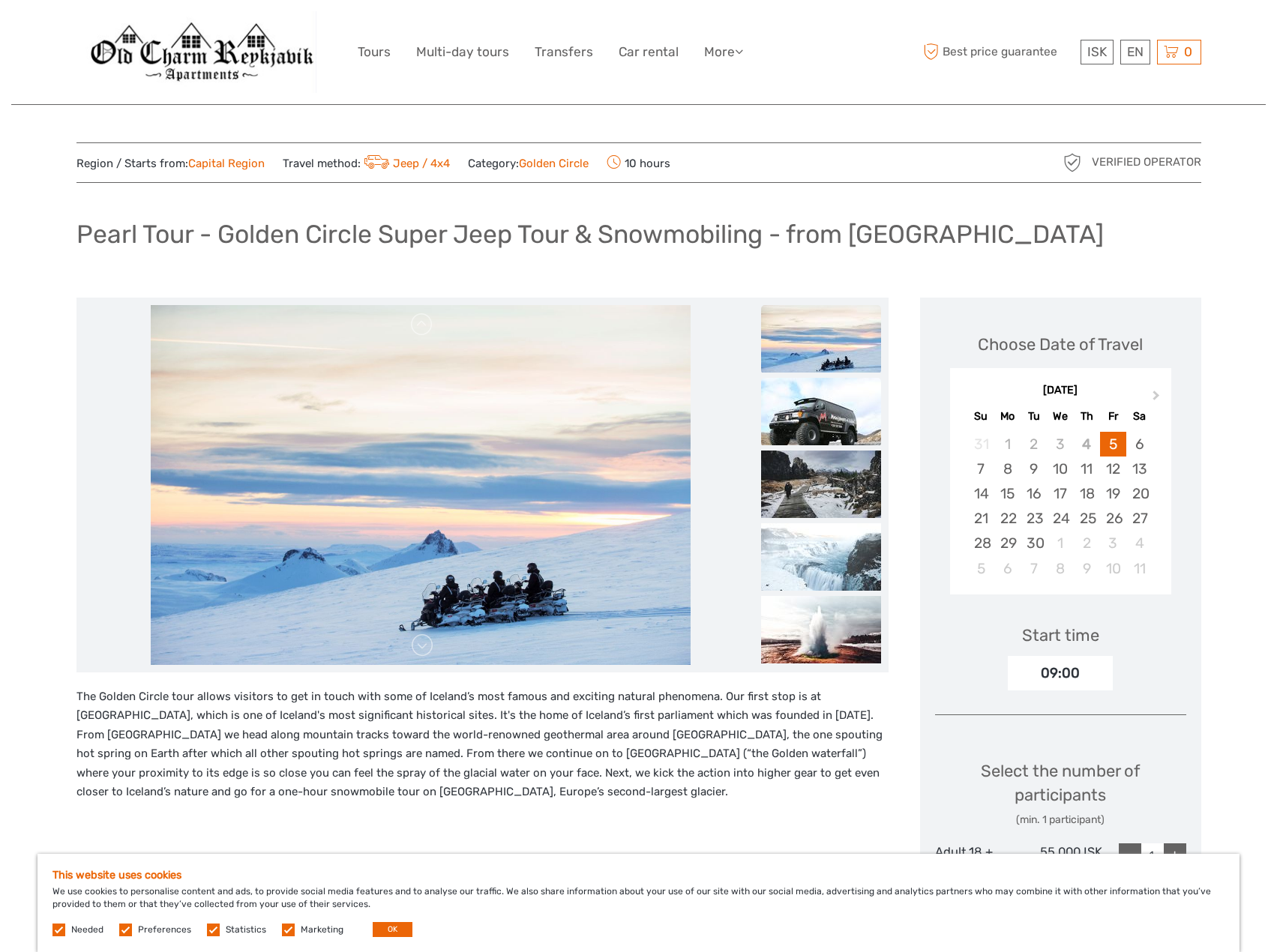
click at [828, 432] on img at bounding box center [821, 411] width 120 height 68
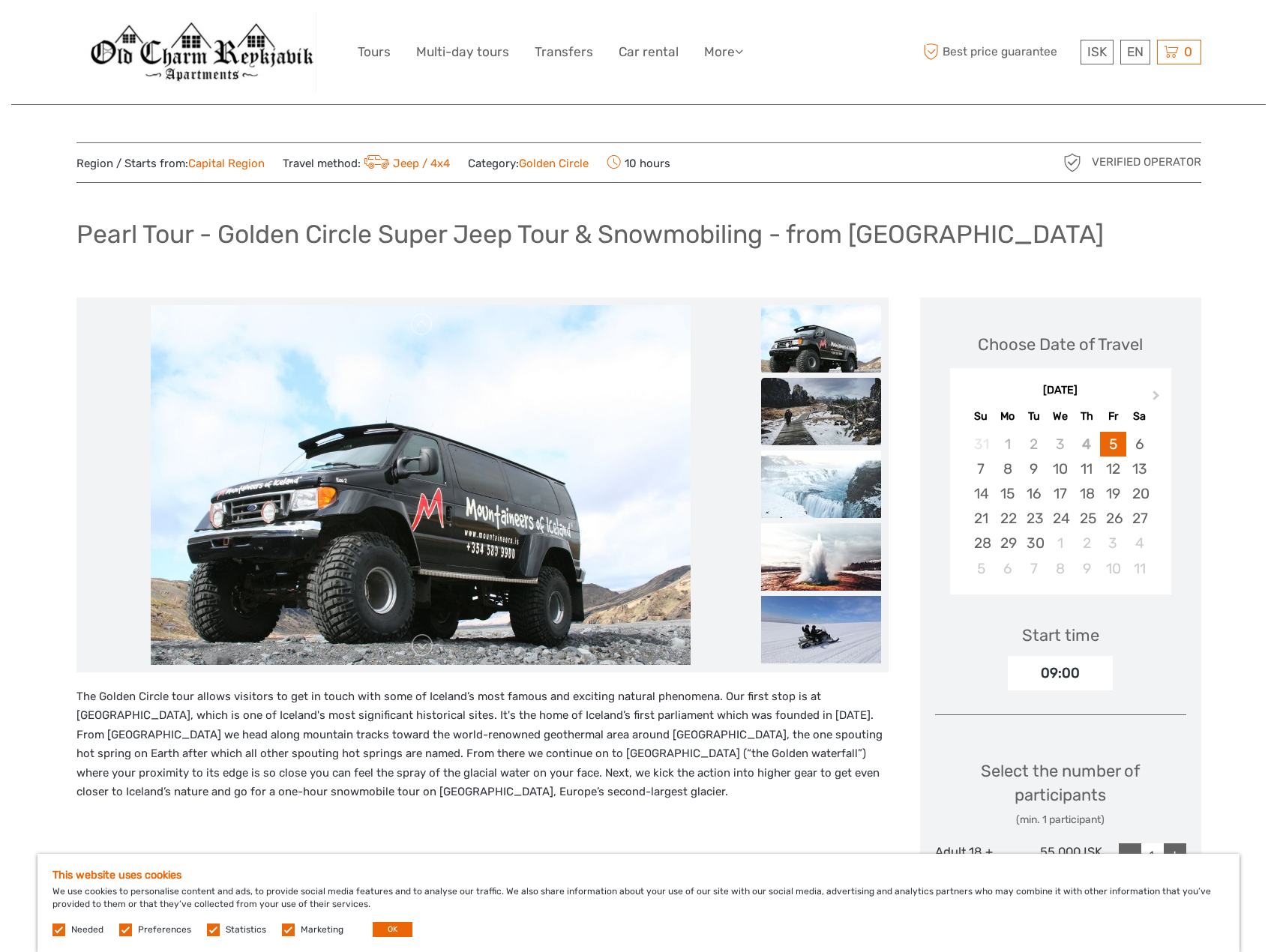
click at [809, 425] on img at bounding box center [821, 411] width 120 height 68
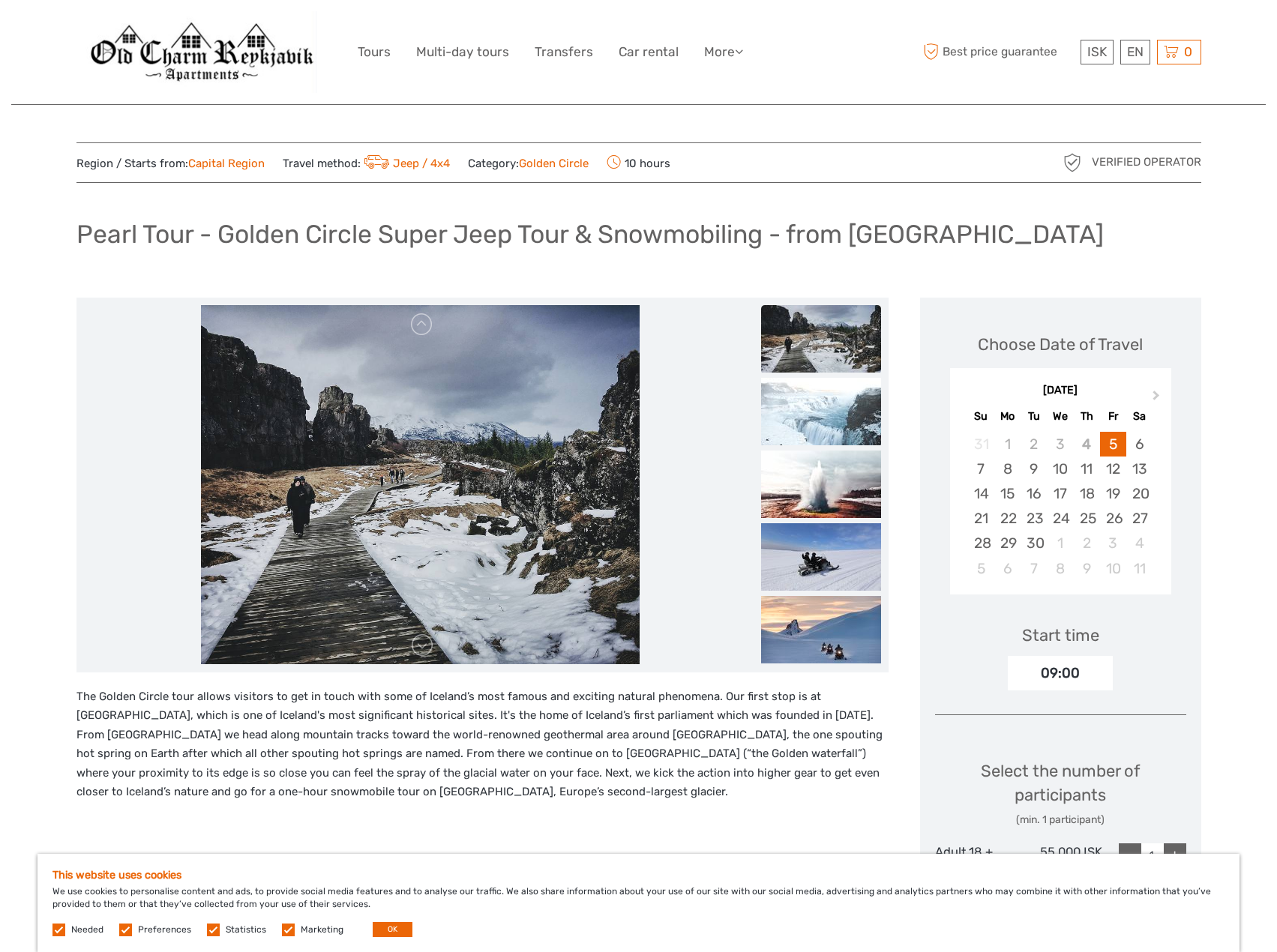
click at [809, 425] on img at bounding box center [821, 411] width 120 height 68
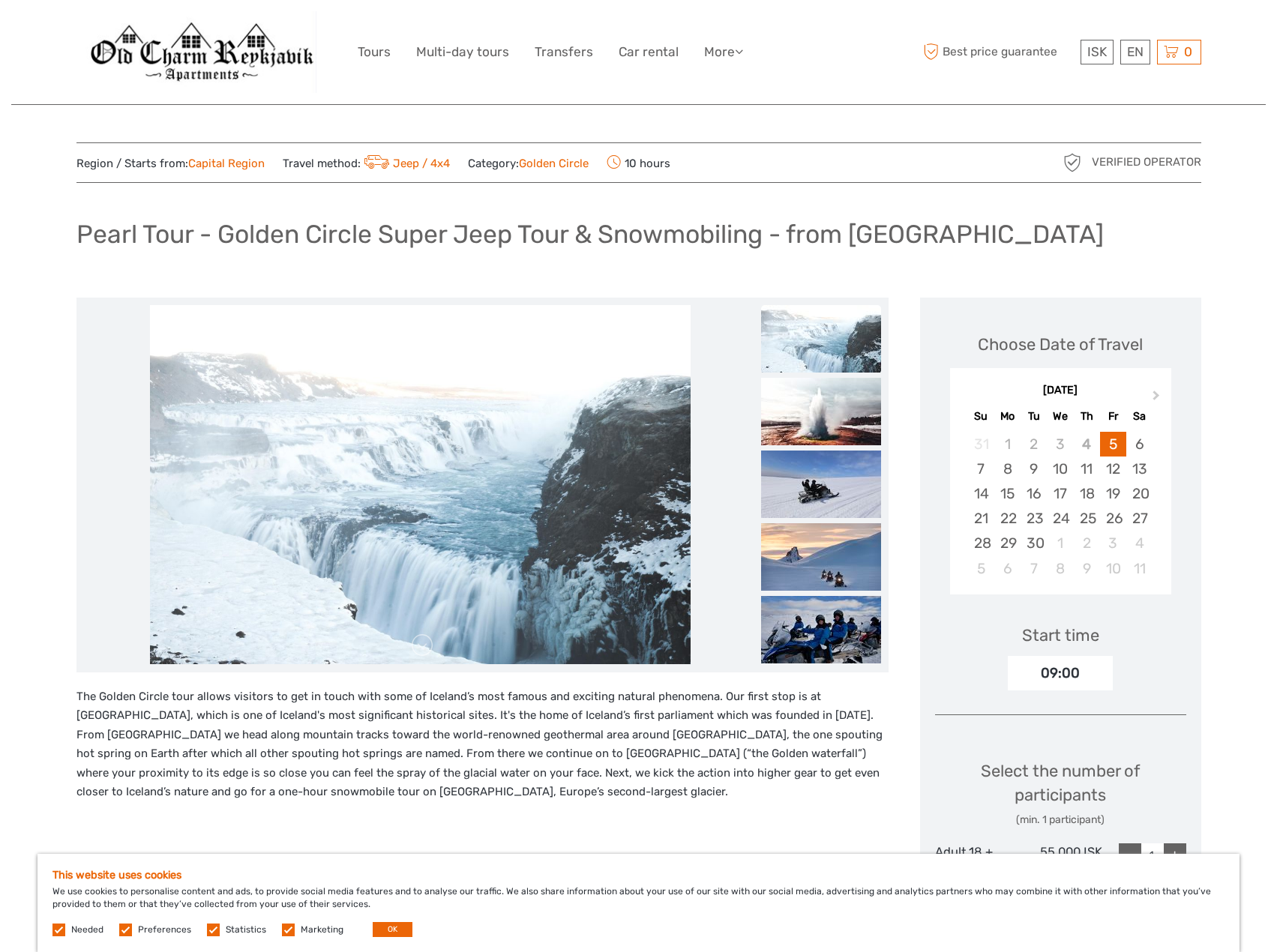
click at [809, 425] on img at bounding box center [821, 411] width 120 height 68
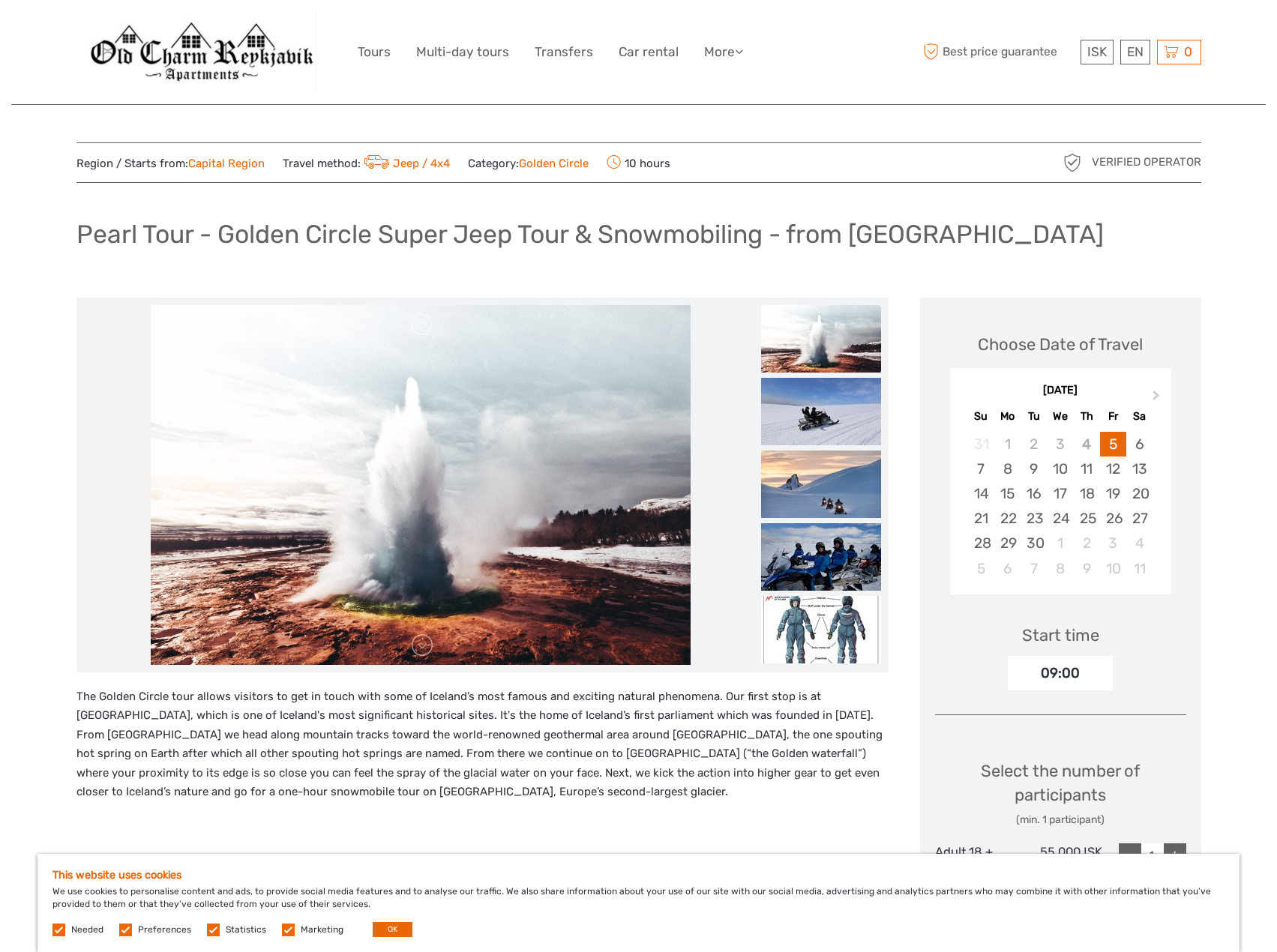
click at [809, 425] on img at bounding box center [821, 411] width 120 height 68
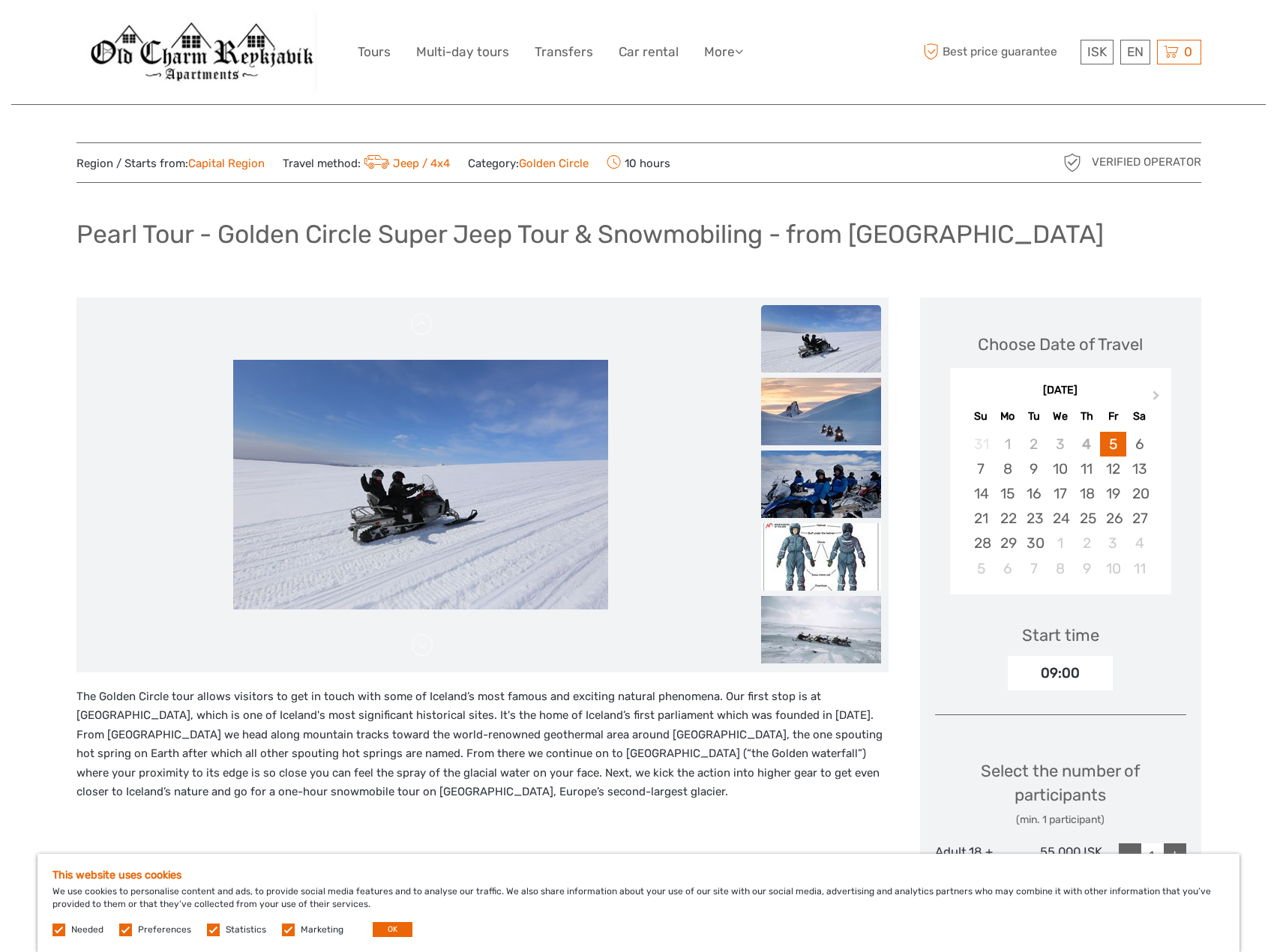
click at [809, 425] on img at bounding box center [821, 411] width 120 height 68
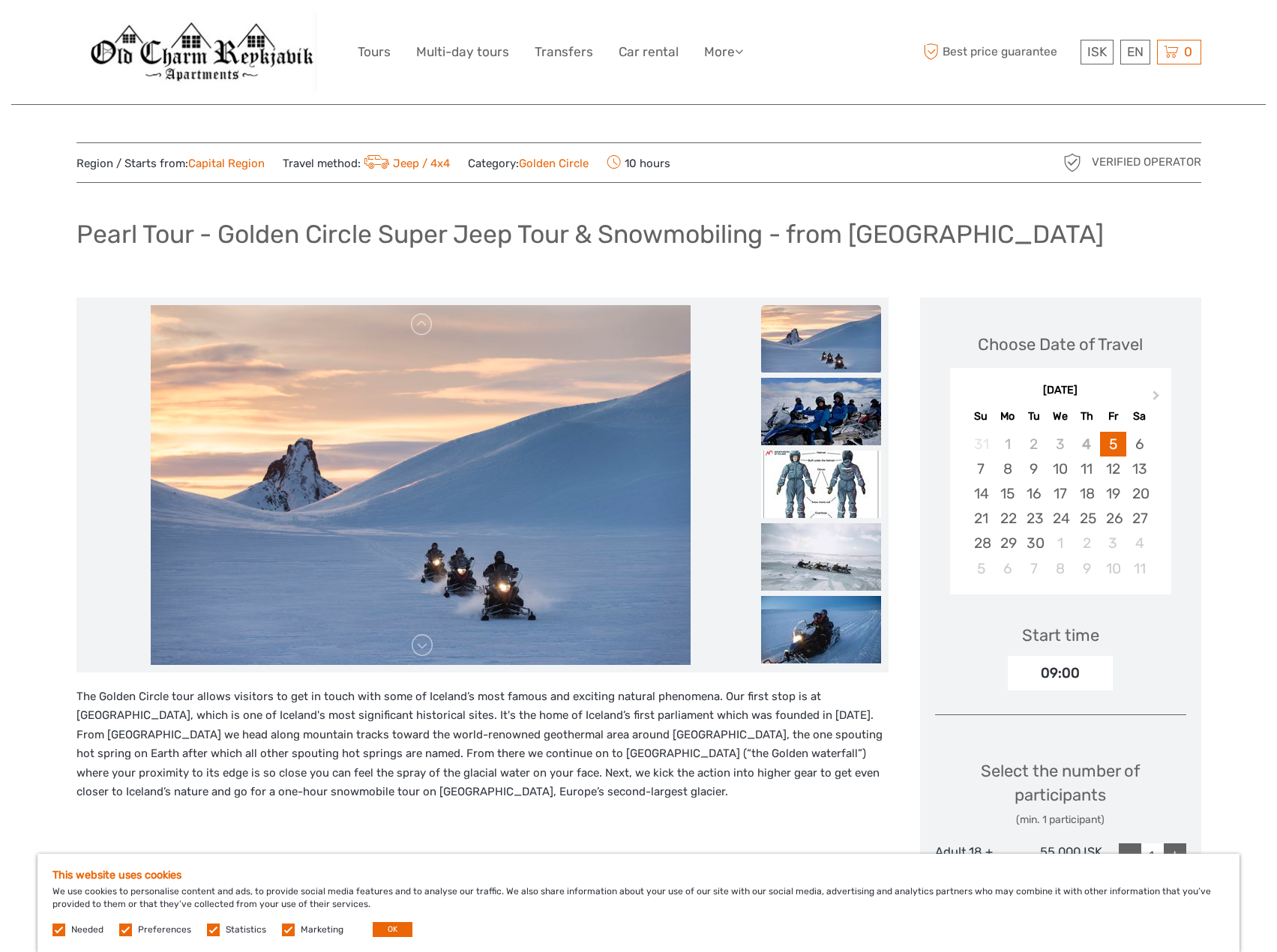
click at [809, 425] on img at bounding box center [821, 411] width 120 height 68
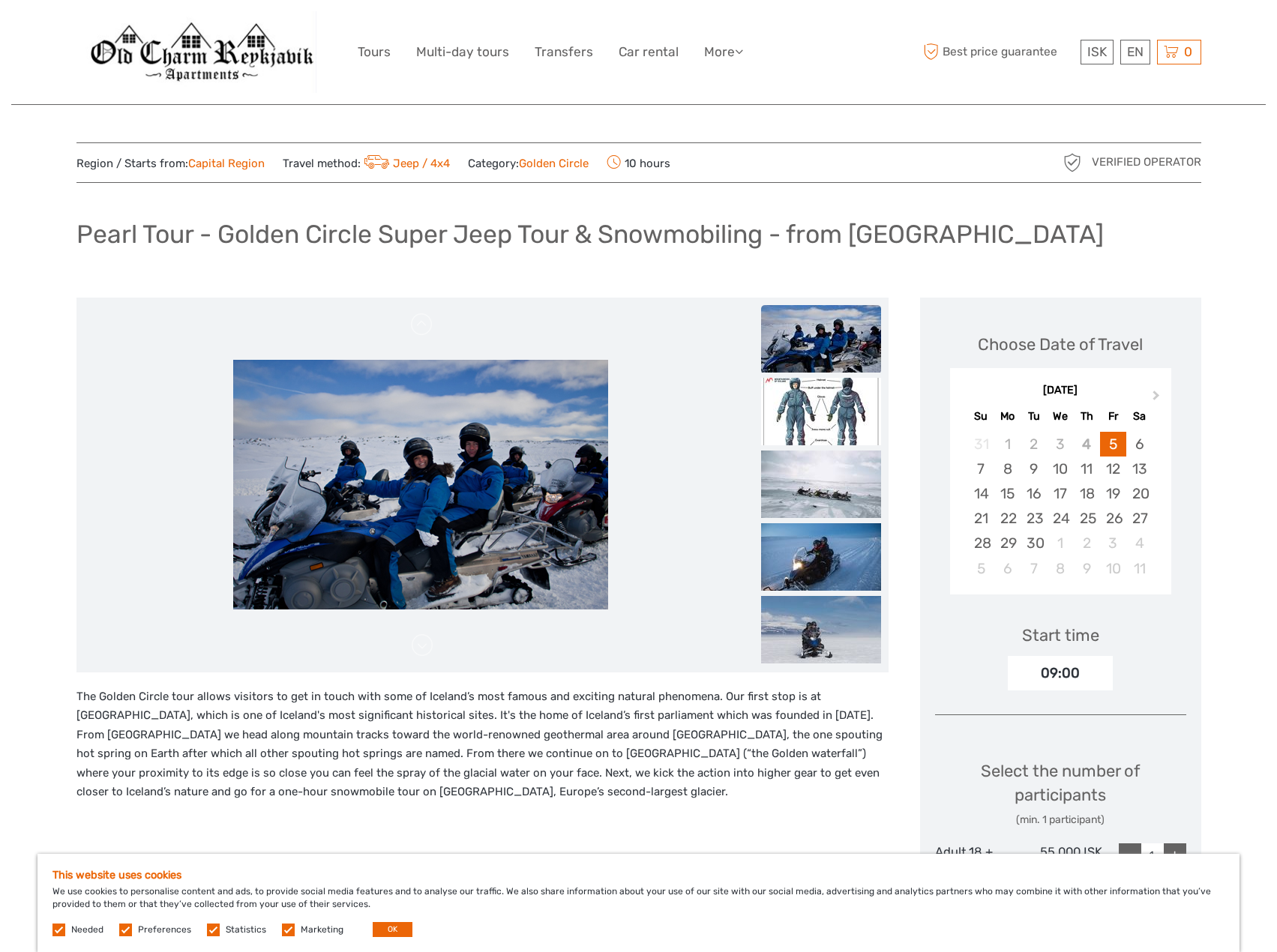
click at [809, 425] on img at bounding box center [821, 411] width 120 height 68
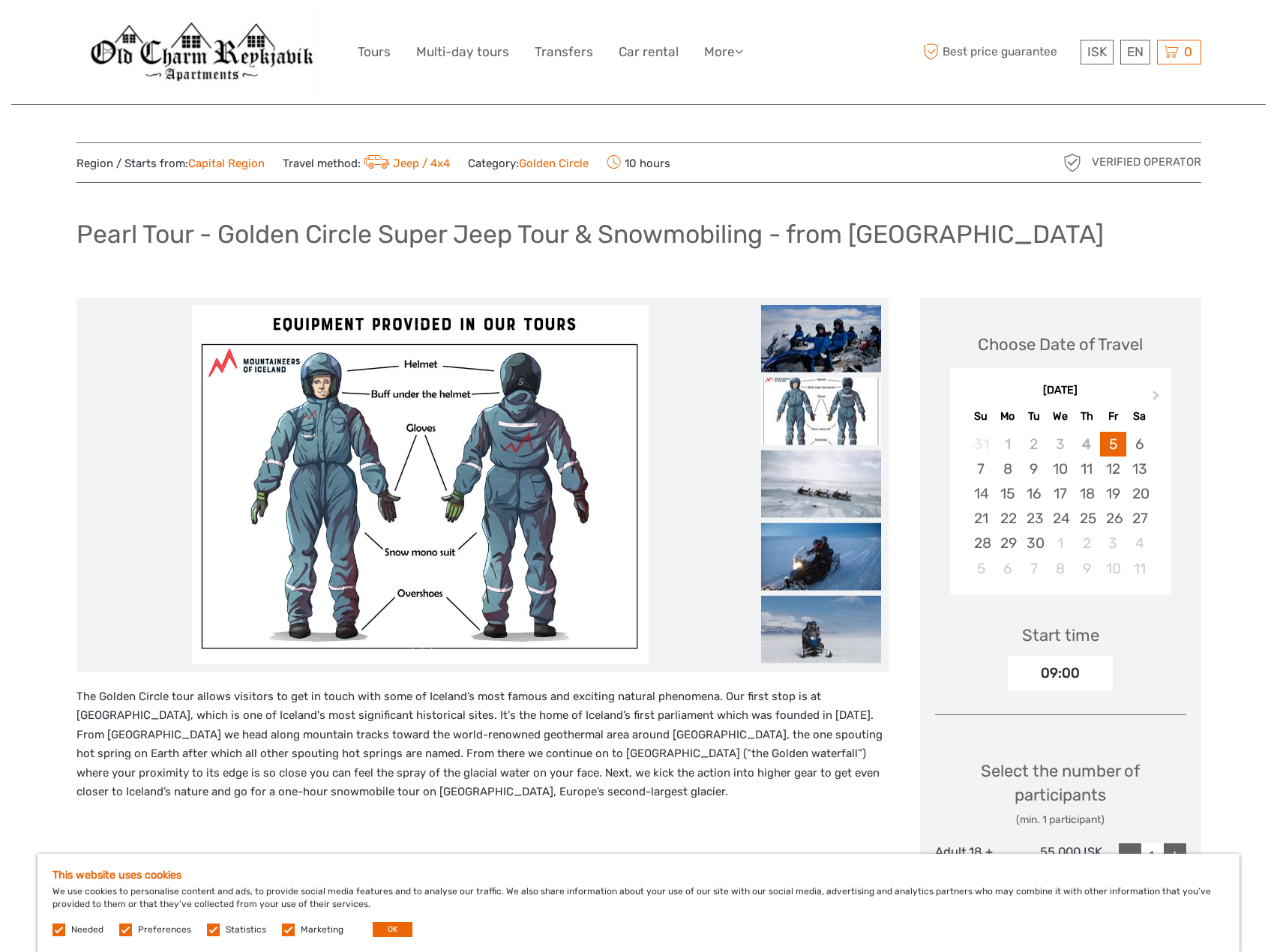
click at [809, 425] on img at bounding box center [821, 411] width 120 height 68
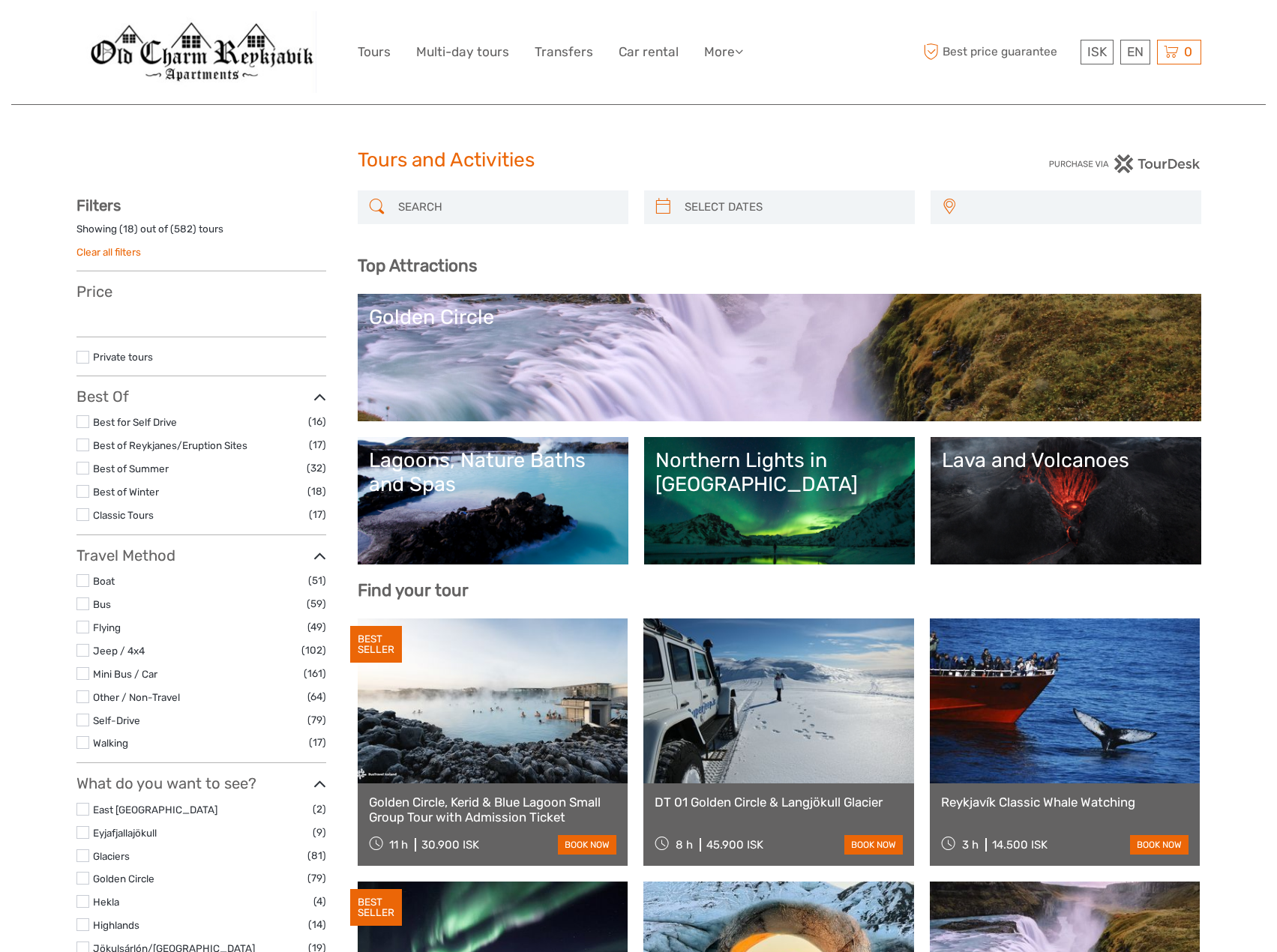
select select
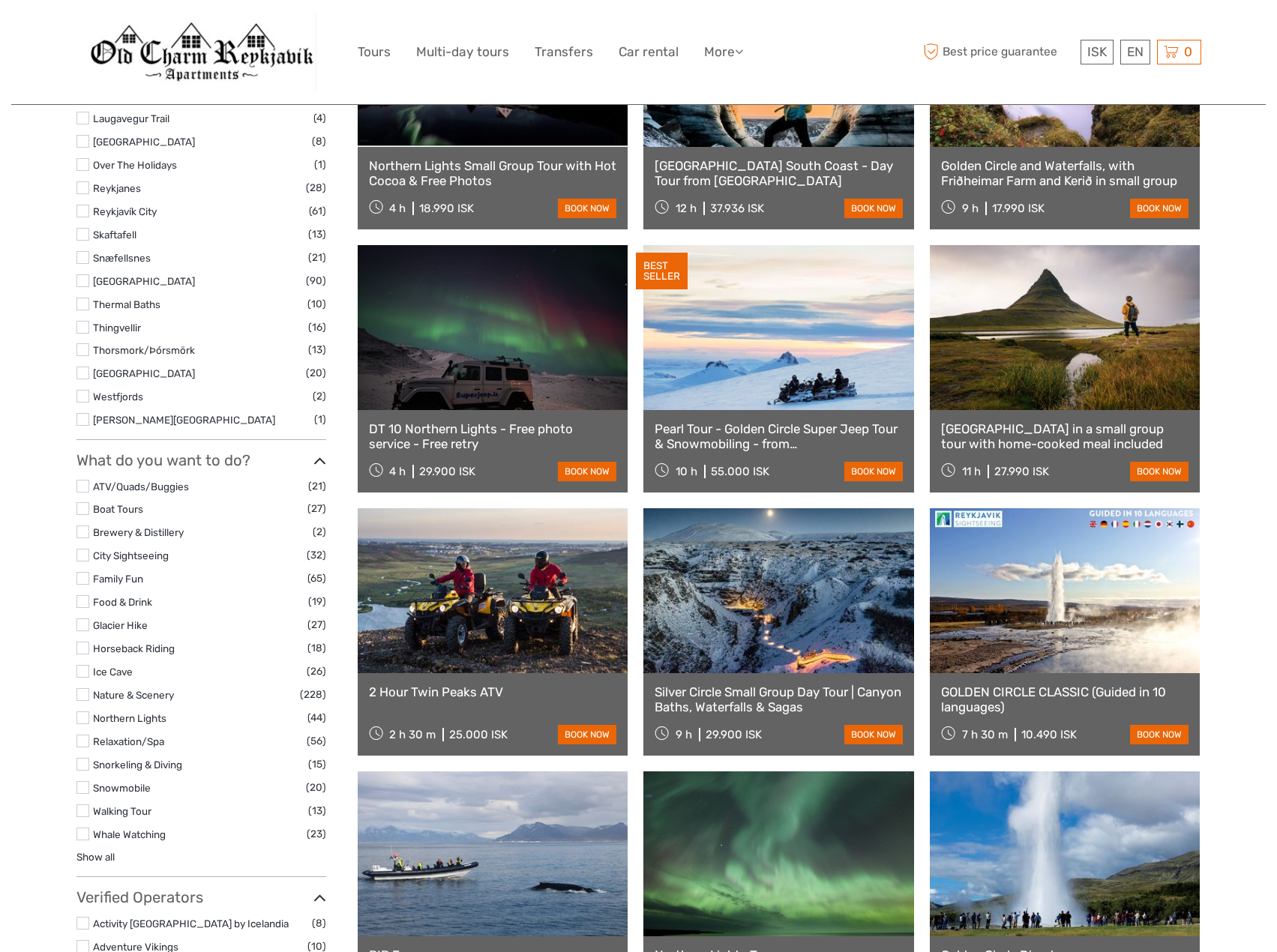
select select
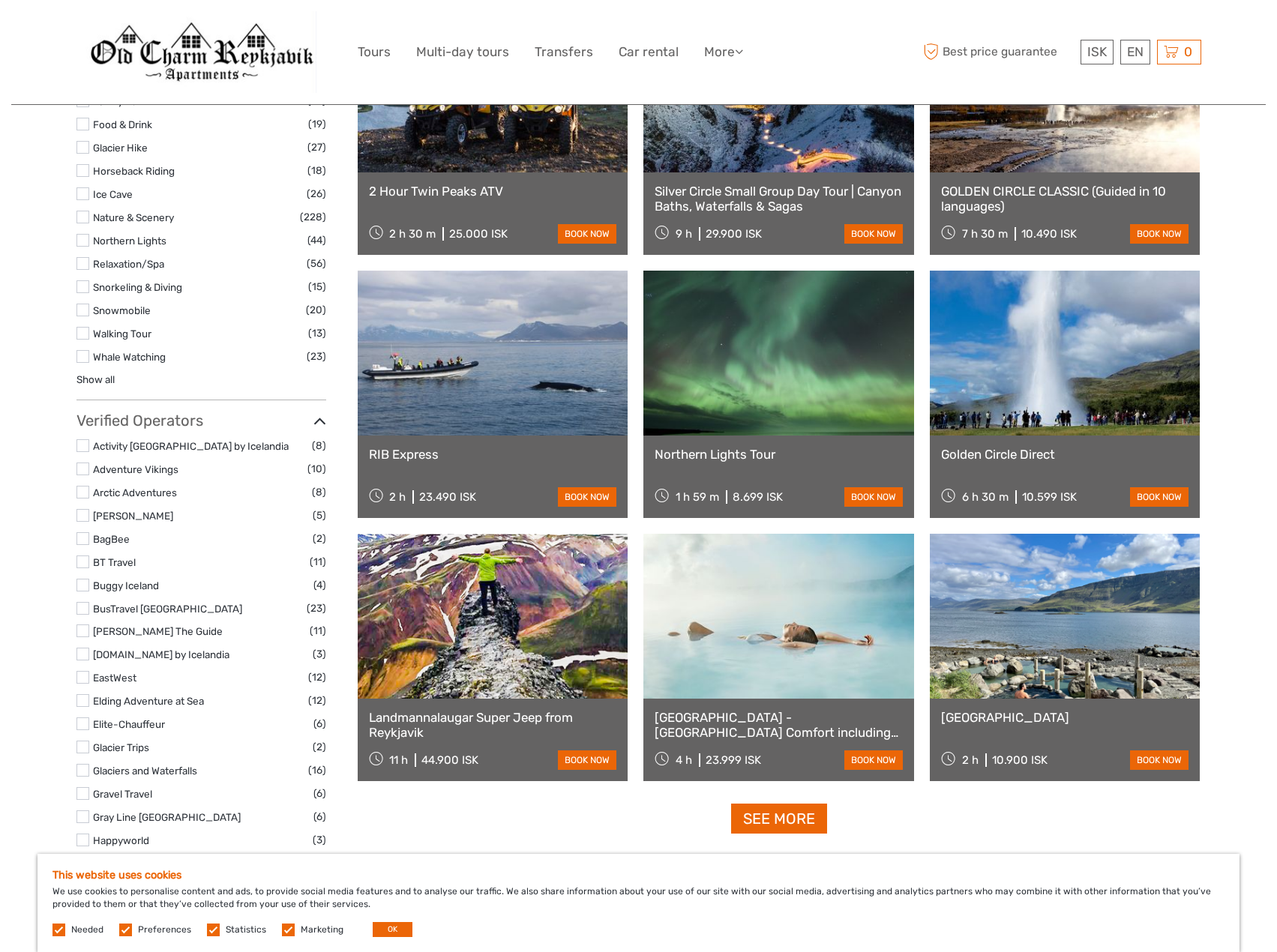
scroll to position [1425, 0]
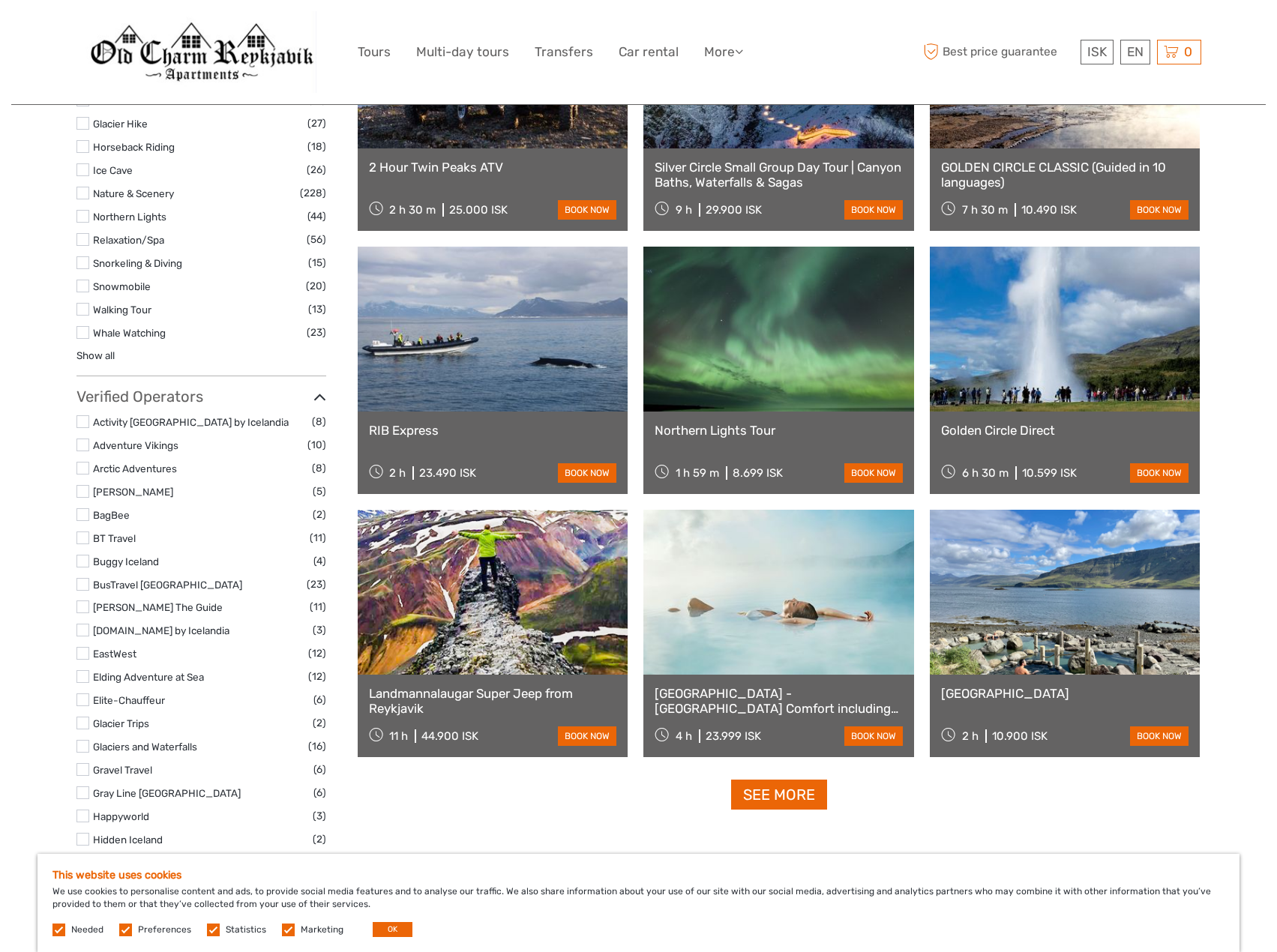
click at [741, 402] on link at bounding box center [778, 329] width 271 height 165
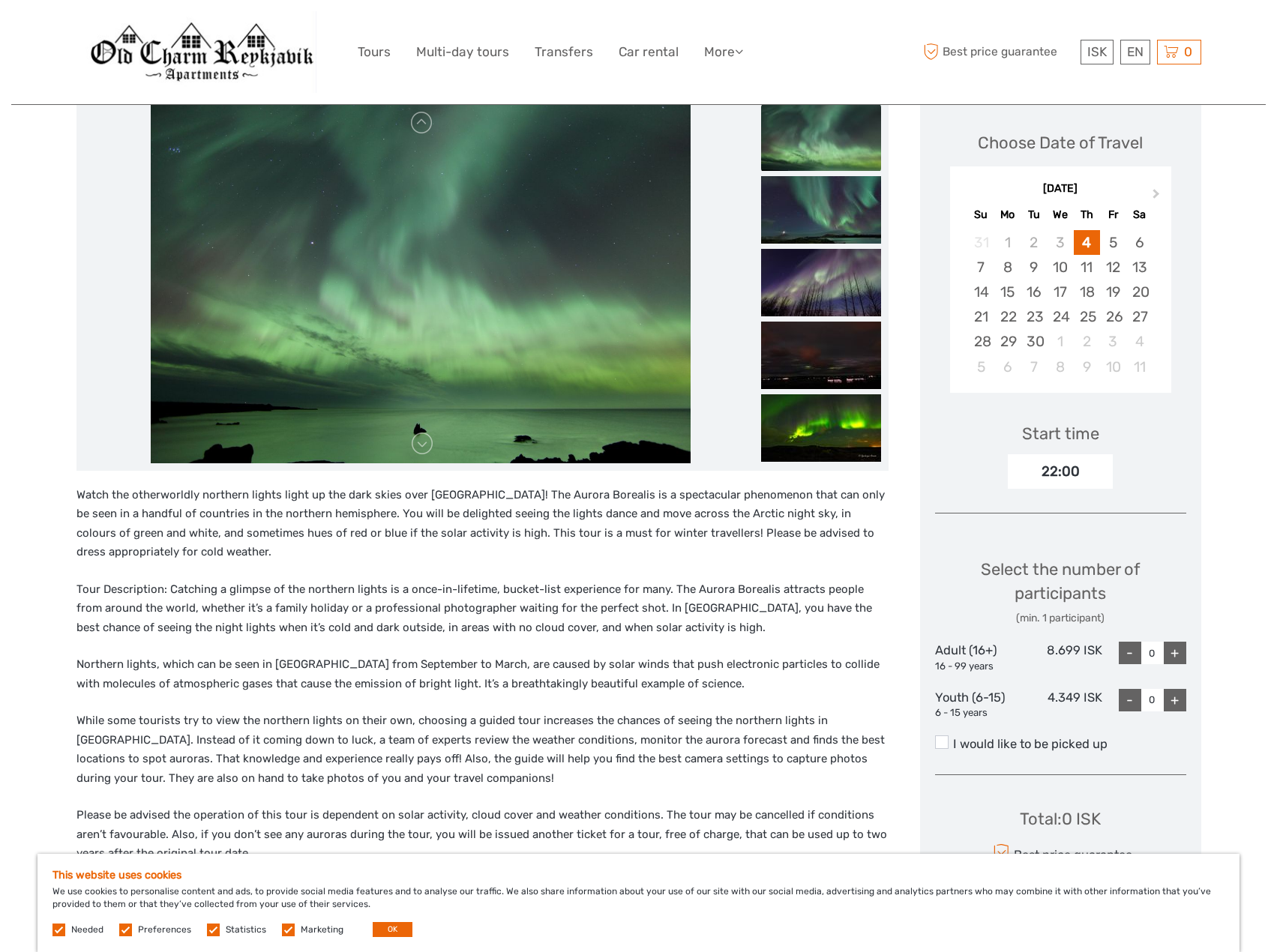
scroll to position [75, 0]
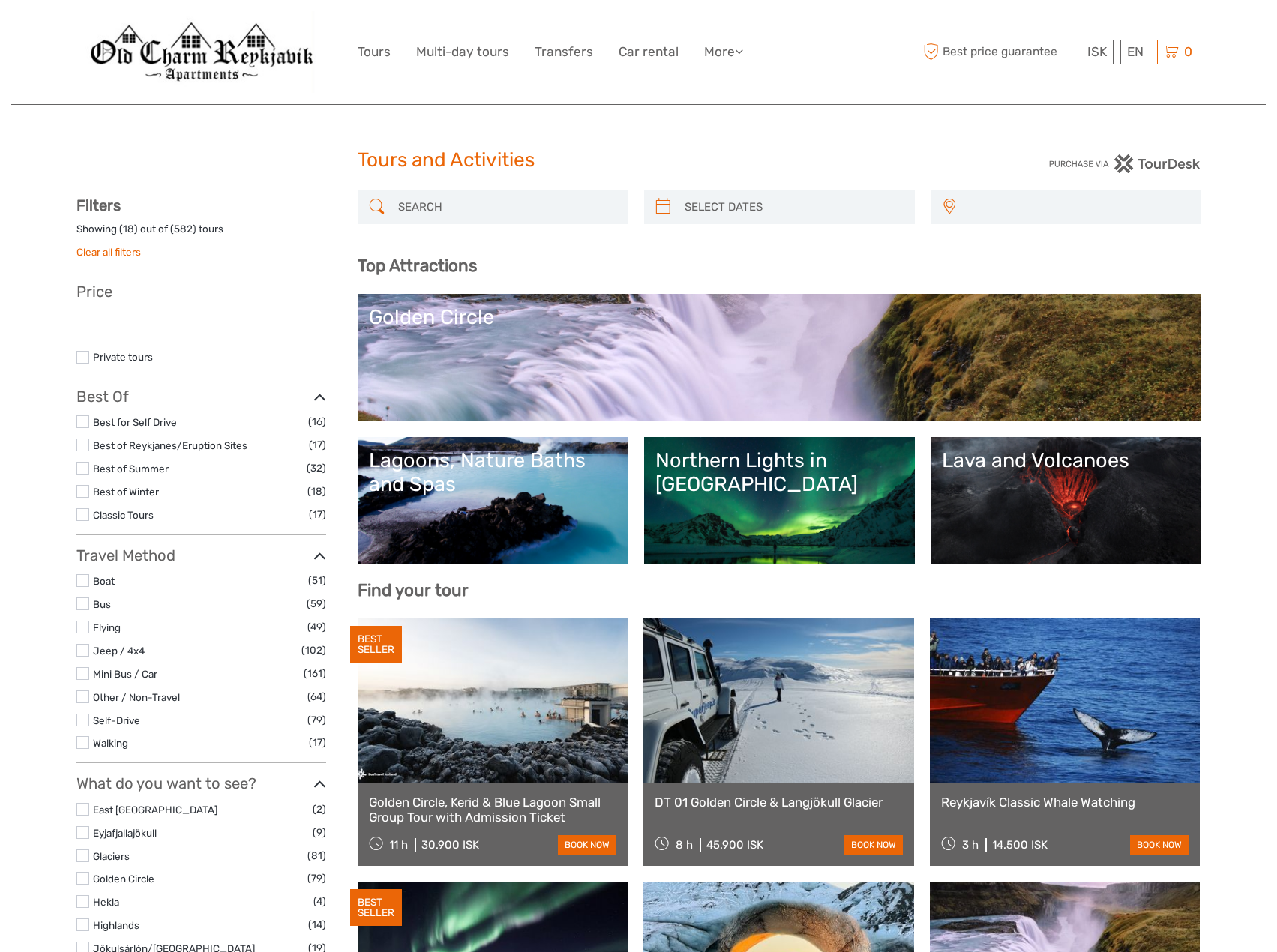
select select
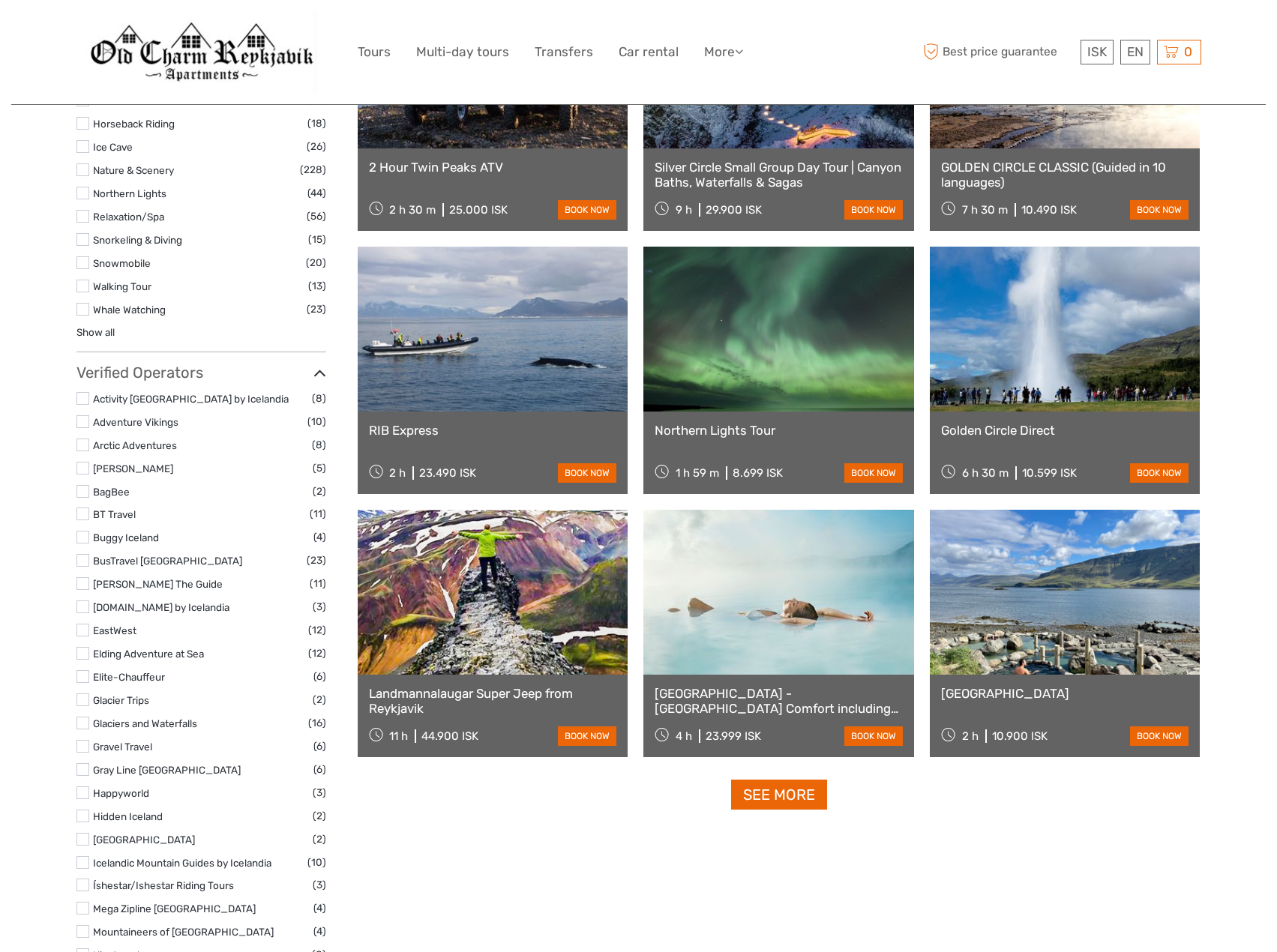
select select
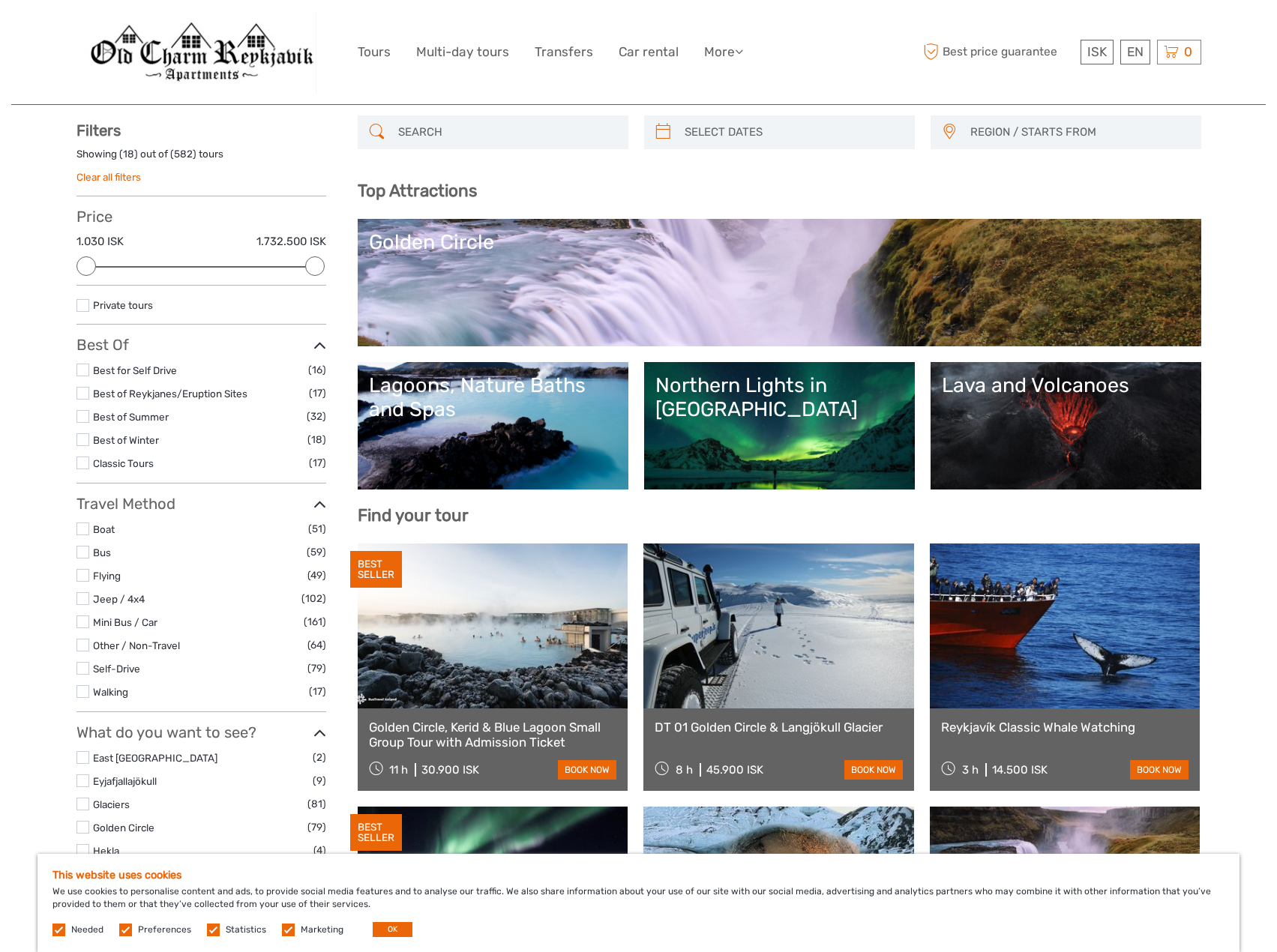
scroll to position [0, 0]
